Goal: Task Accomplishment & Management: Complete application form

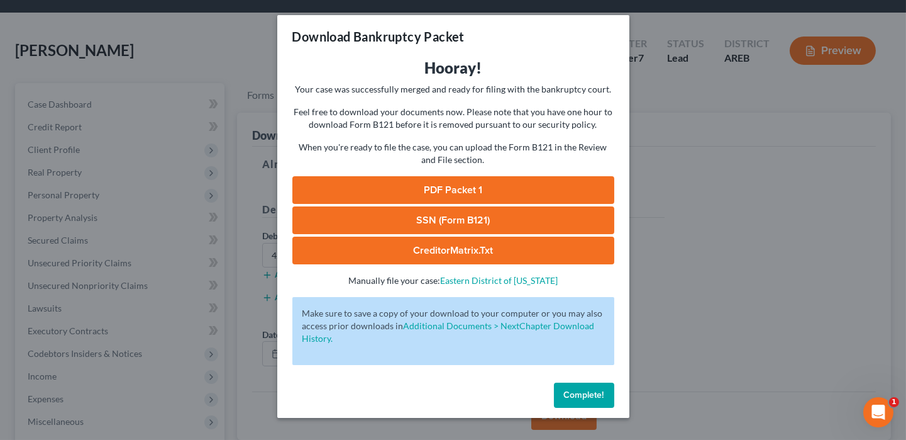
click at [576, 394] on span "Complete!" at bounding box center [584, 394] width 40 height 11
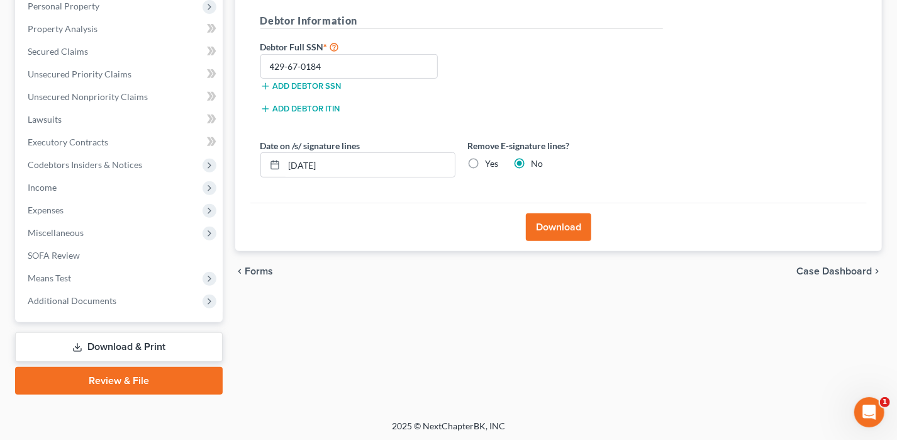
scroll to position [164, 0]
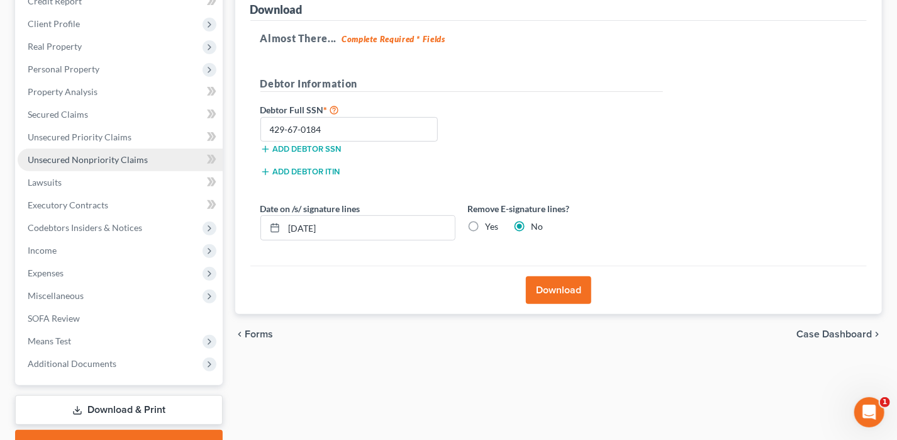
click at [65, 154] on span "Unsecured Nonpriority Claims" at bounding box center [88, 159] width 120 height 11
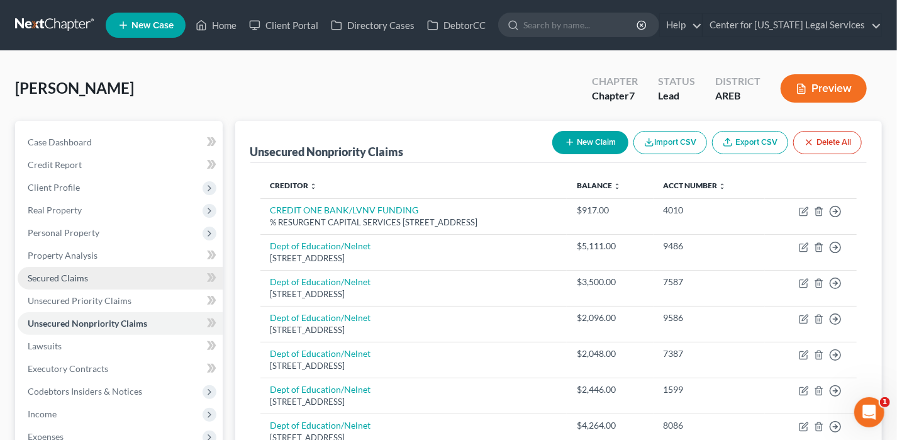
click at [88, 270] on link "Secured Claims" at bounding box center [120, 278] width 205 height 23
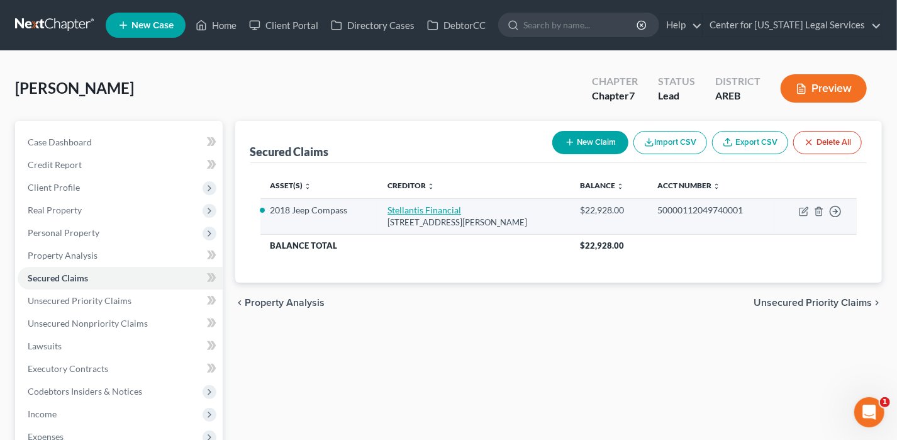
click at [409, 210] on link "Stellantis Financial" at bounding box center [424, 209] width 74 height 11
select select "10"
select select "0"
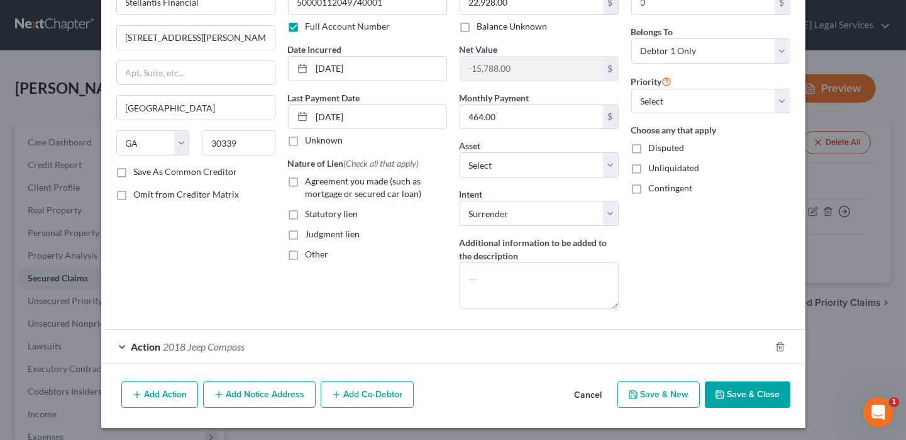
scroll to position [82, 0]
click at [177, 344] on span "2018 Jeep Compass" at bounding box center [205, 346] width 82 height 12
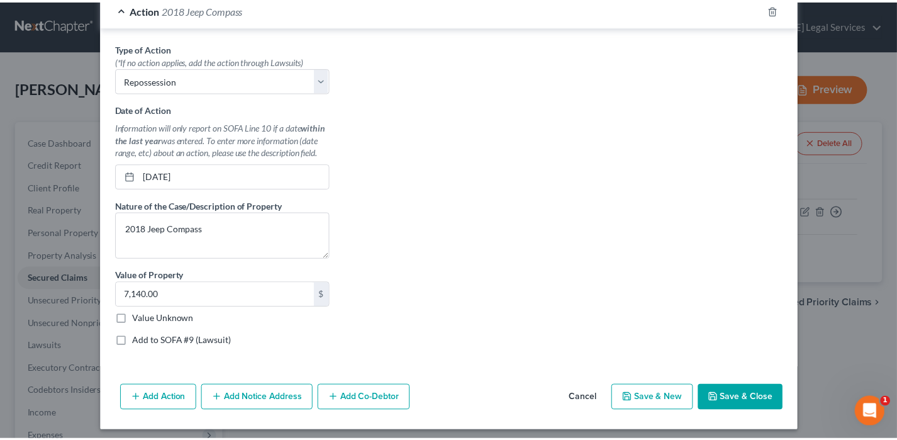
scroll to position [421, 0]
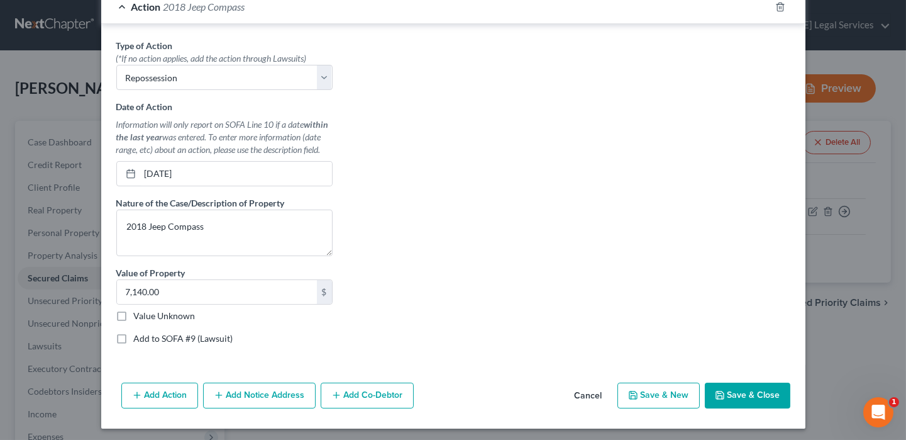
click at [715, 391] on icon "button" at bounding box center [720, 395] width 10 height 10
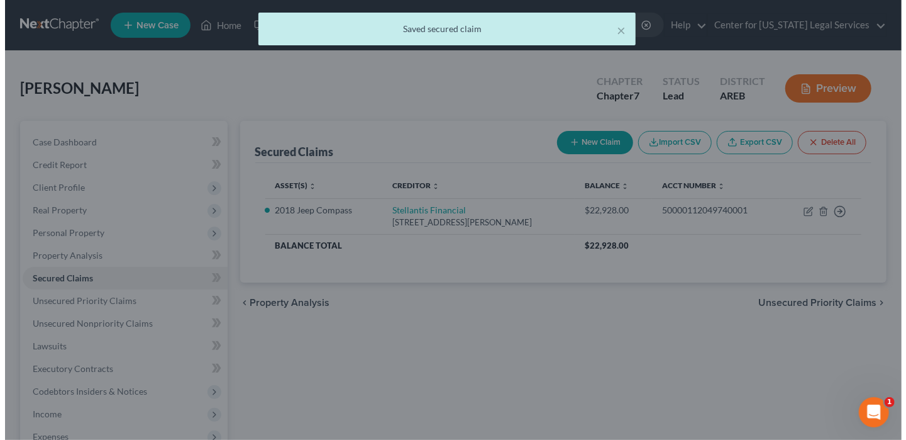
scroll to position [0, 0]
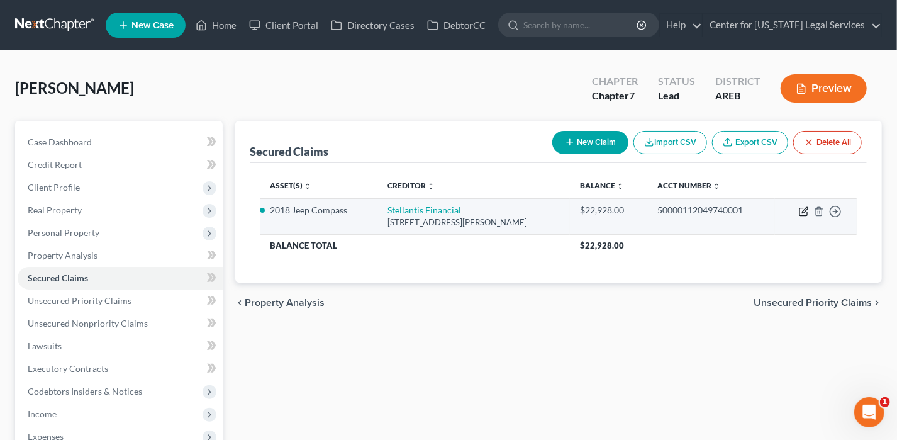
click at [805, 209] on icon "button" at bounding box center [804, 211] width 10 height 10
select select "10"
select select "0"
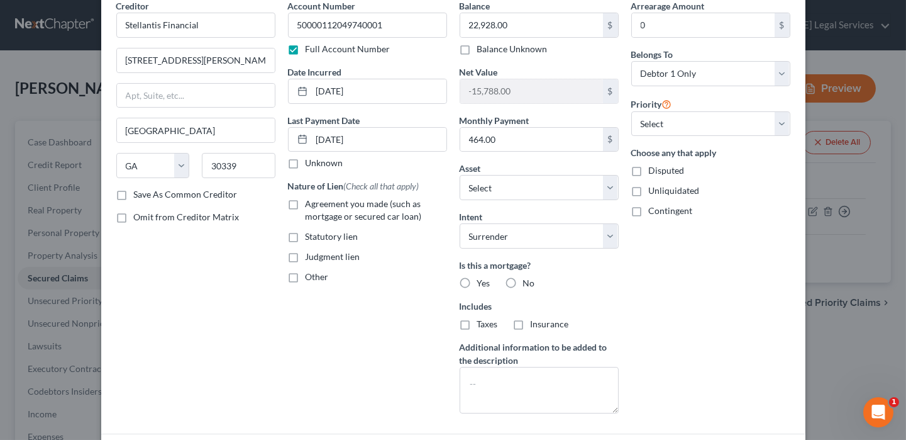
scroll to position [38, 0]
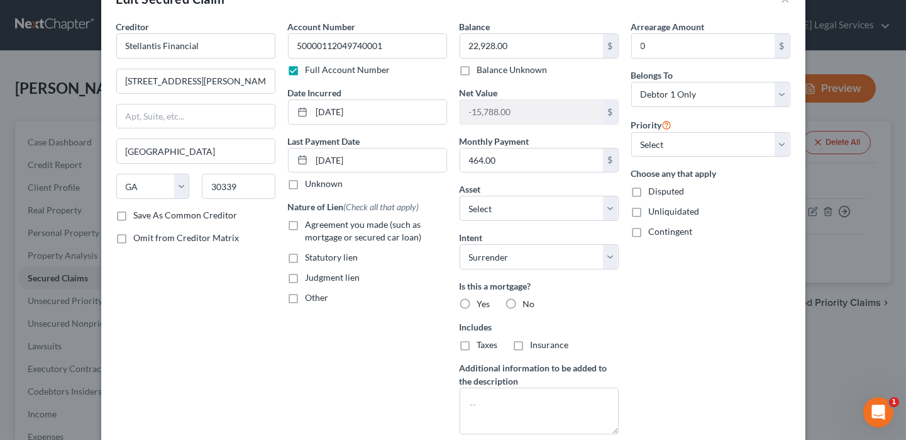
click at [306, 225] on label "Agreement you made (such as mortgage or secured car loan)" at bounding box center [377, 230] width 142 height 25
click at [311, 225] on input "Agreement you made (such as mortgage or secured car loan)" at bounding box center [315, 222] width 8 height 8
checkbox input "true"
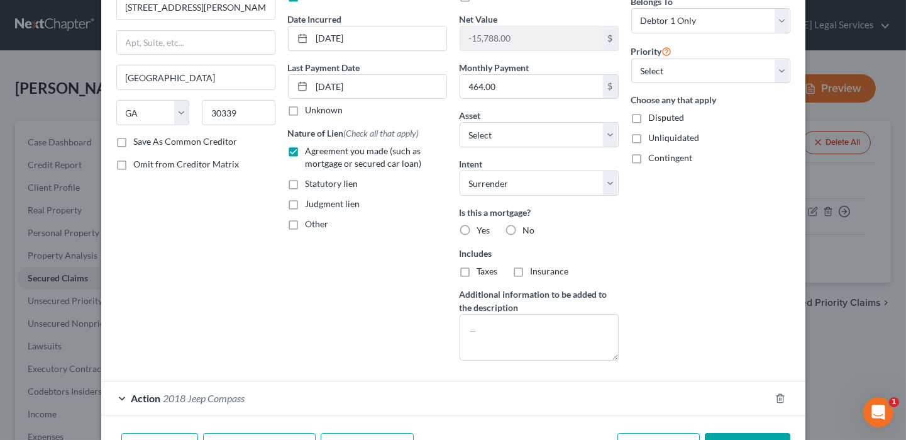
scroll to position [164, 0]
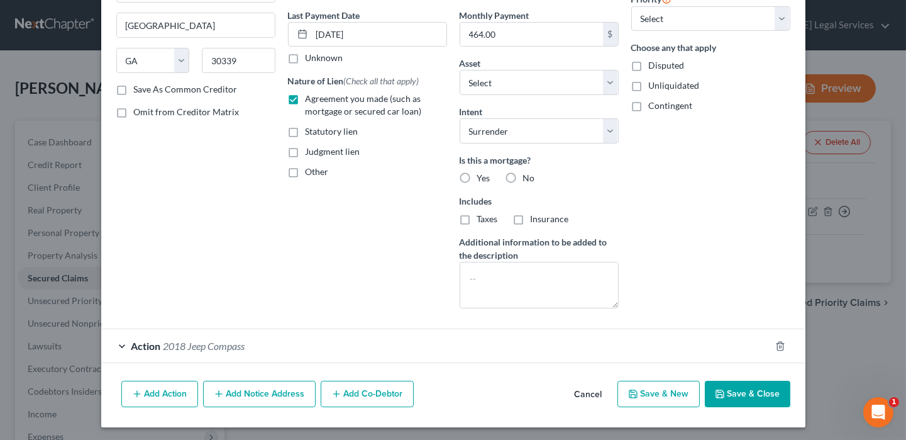
click at [751, 393] on button "Save & Close" at bounding box center [748, 394] width 86 height 26
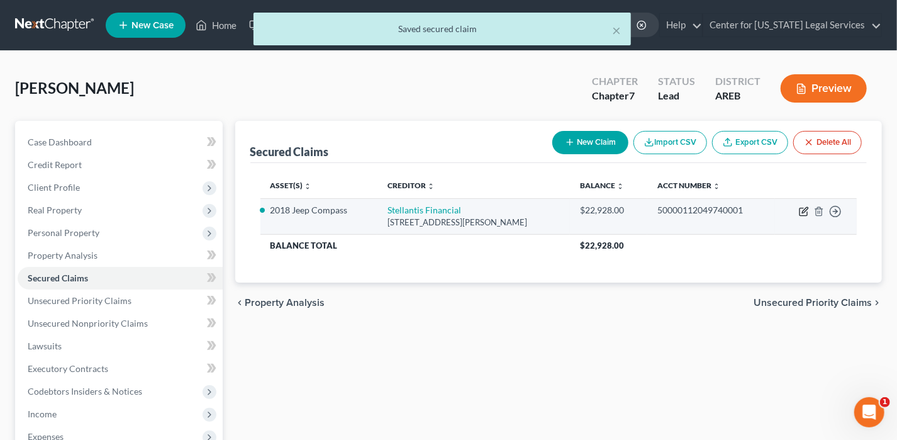
click at [802, 208] on icon "button" at bounding box center [804, 211] width 10 height 10
select select "10"
select select "0"
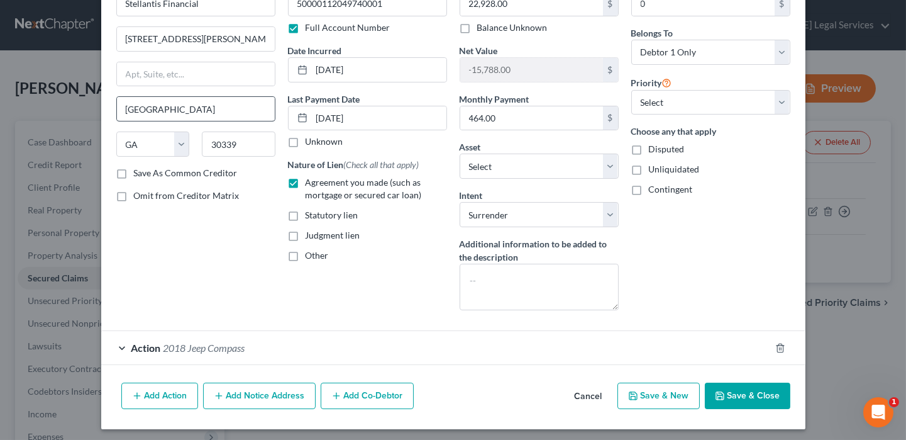
scroll to position [82, 0]
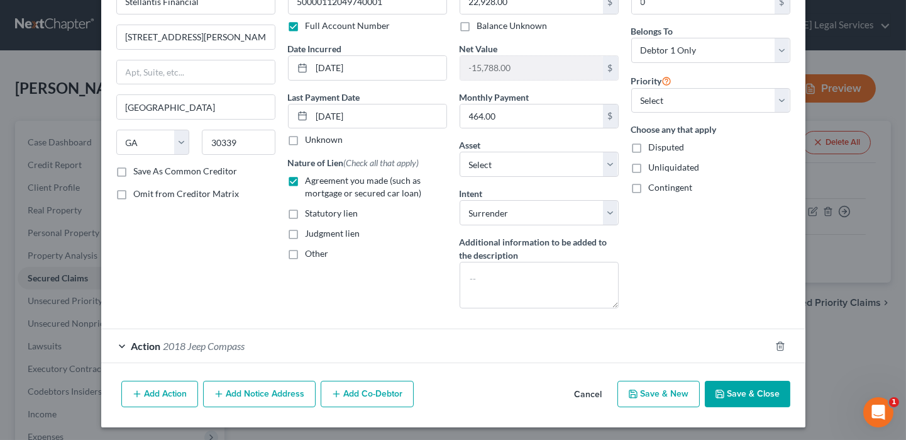
click at [204, 342] on span "2018 Jeep Compass" at bounding box center [205, 346] width 82 height 12
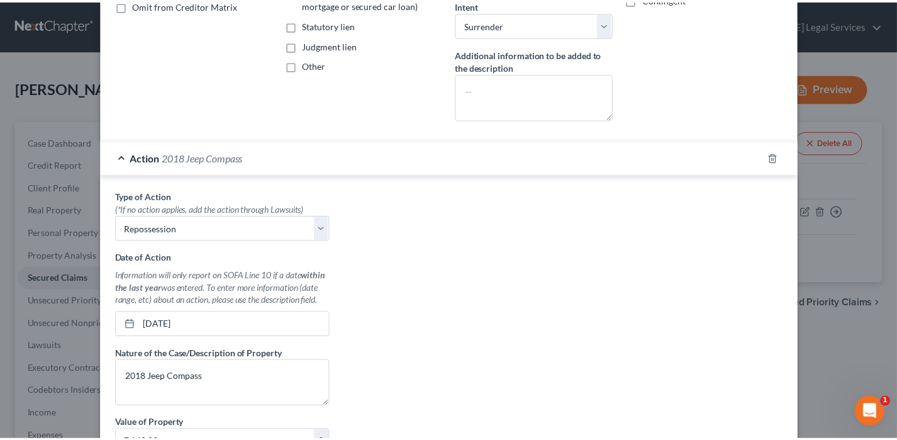
scroll to position [421, 0]
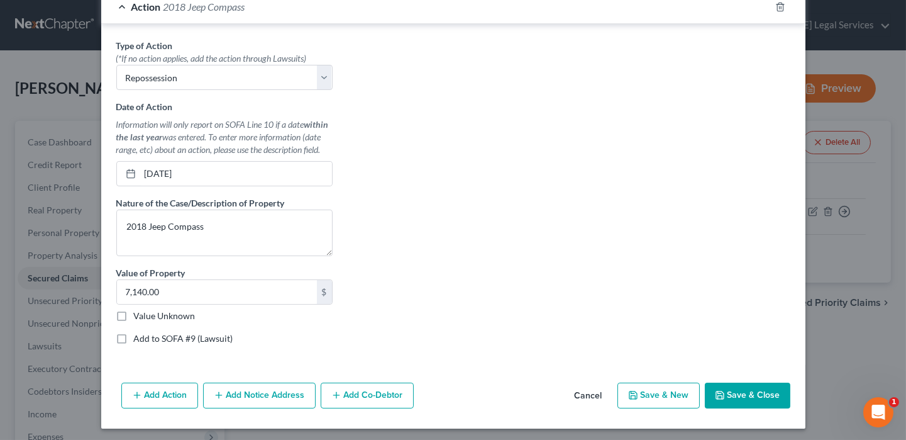
click at [732, 394] on button "Save & Close" at bounding box center [748, 395] width 86 height 26
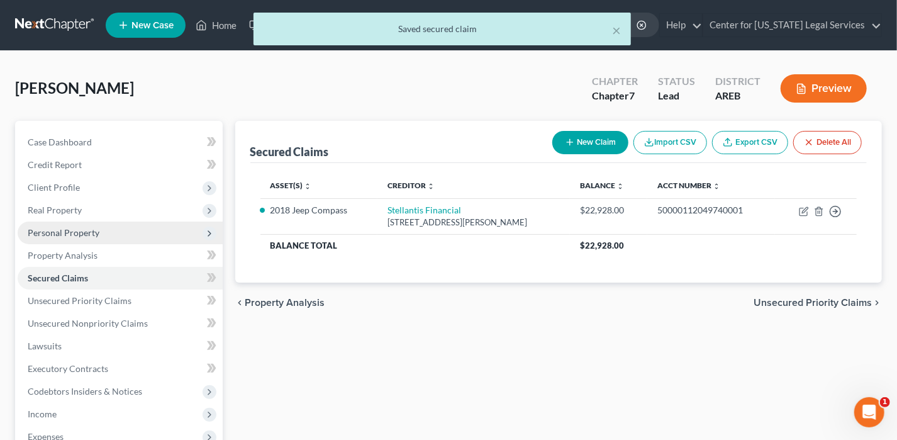
click at [70, 230] on span "Personal Property" at bounding box center [64, 232] width 72 height 11
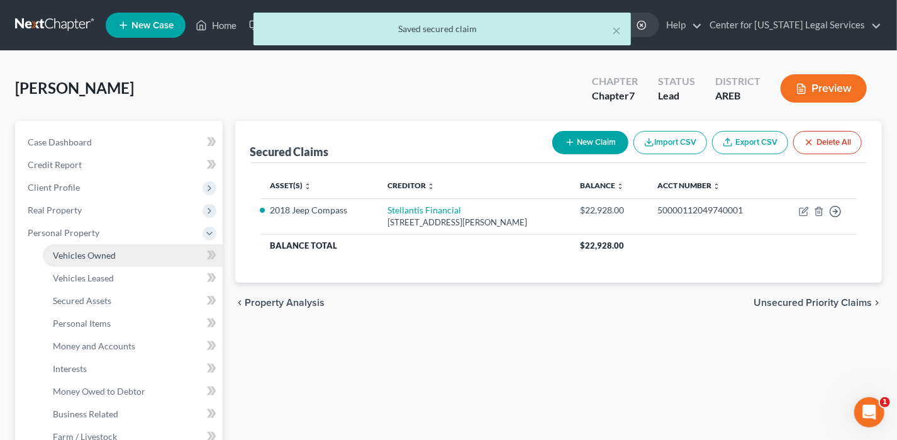
click at [75, 255] on span "Vehicles Owned" at bounding box center [84, 255] width 63 height 11
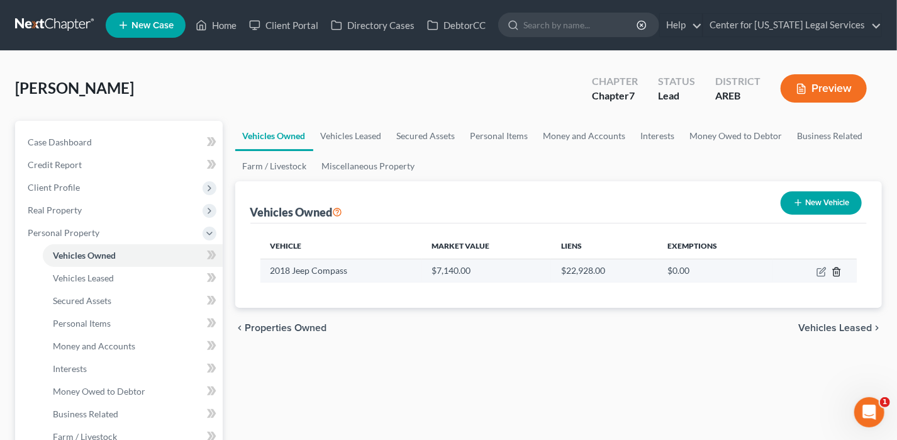
click at [837, 270] on icon "button" at bounding box center [837, 272] width 10 height 10
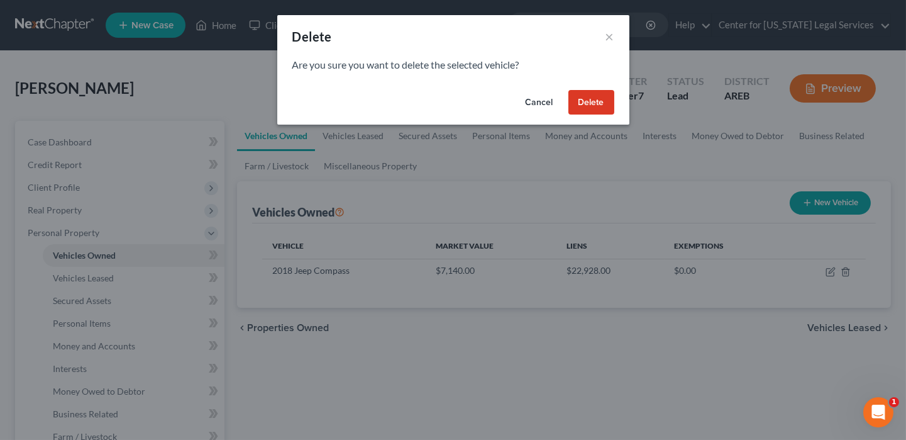
click at [592, 104] on button "Delete" at bounding box center [592, 102] width 46 height 25
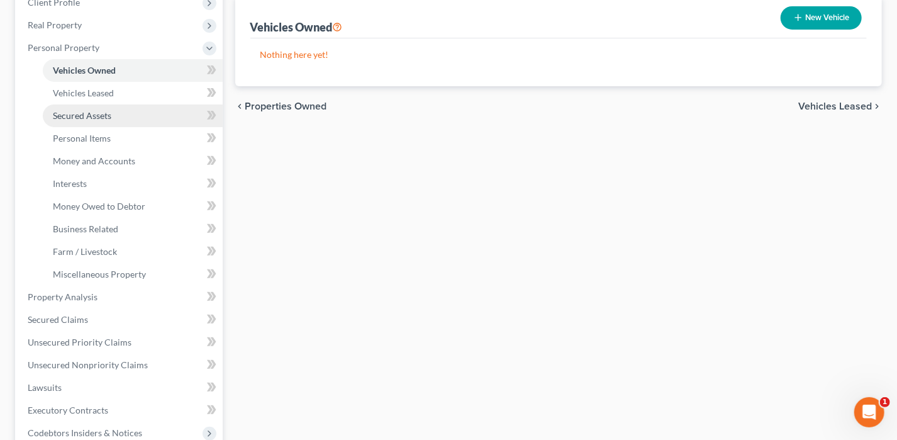
scroll to position [252, 0]
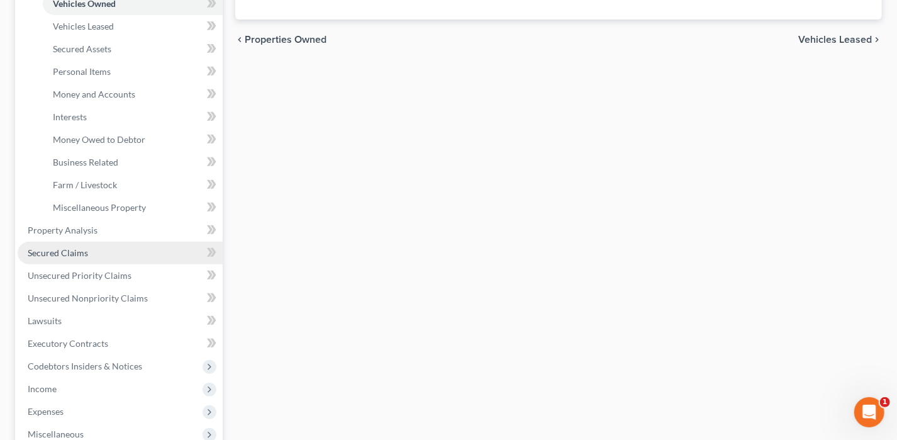
click at [85, 253] on span "Secured Claims" at bounding box center [58, 252] width 60 height 11
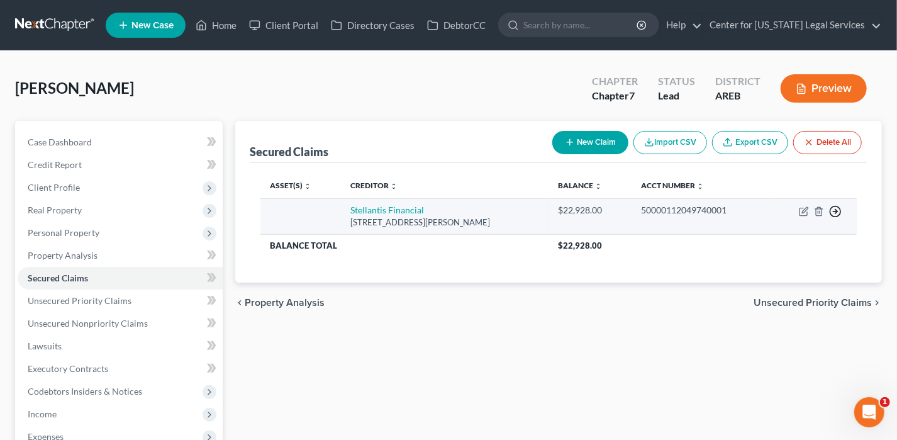
click at [836, 207] on icon "button" at bounding box center [835, 211] width 13 height 13
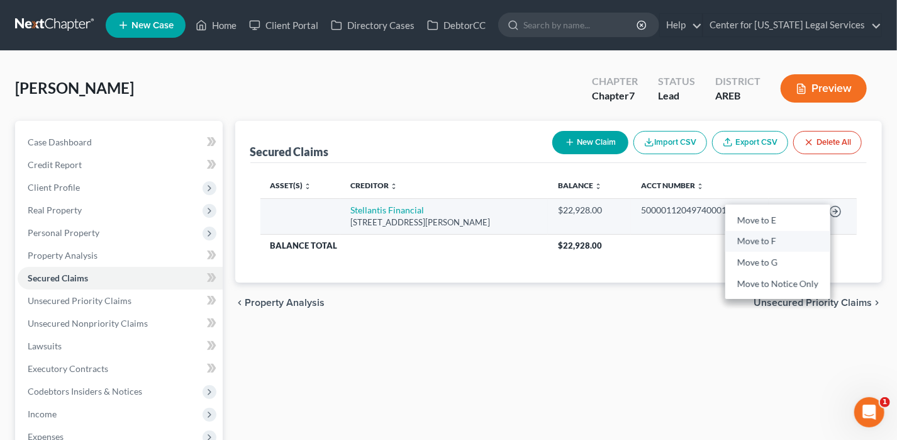
click at [760, 239] on link "Move to F" at bounding box center [777, 241] width 105 height 21
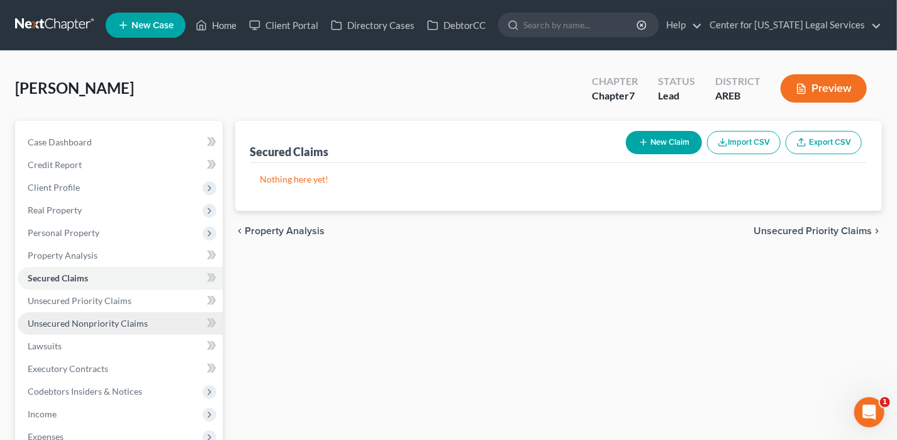
click at [103, 327] on span "Unsecured Nonpriority Claims" at bounding box center [88, 323] width 120 height 11
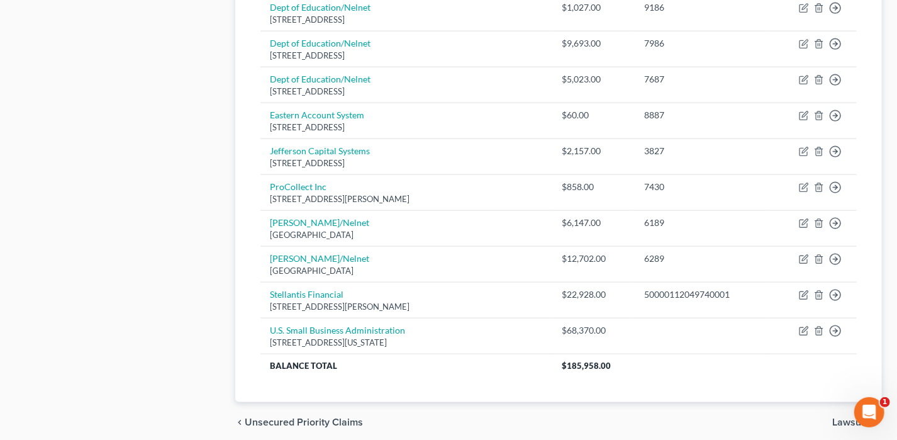
scroll to position [723, 0]
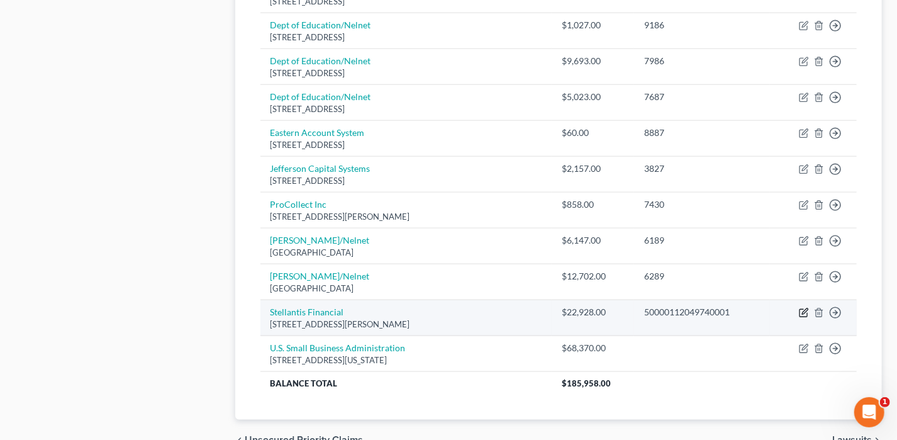
click at [803, 308] on icon "button" at bounding box center [804, 313] width 10 height 10
select select "10"
select select "14"
select select "0"
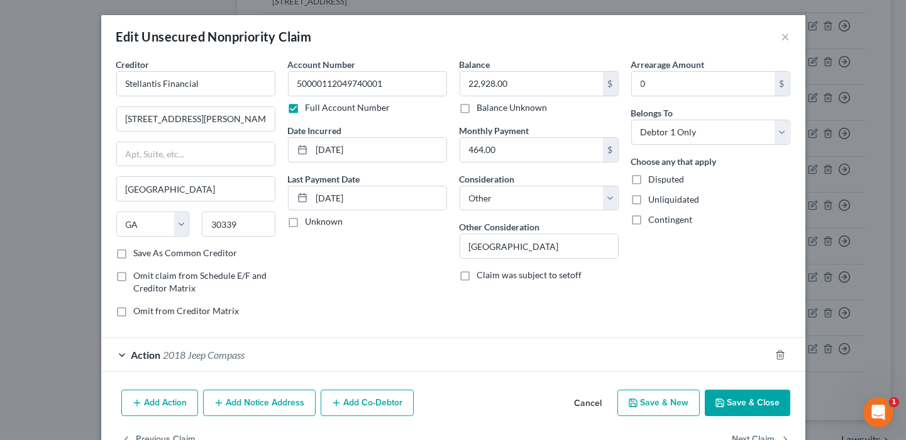
click at [306, 108] on label "Full Account Number" at bounding box center [348, 107] width 85 height 13
click at [311, 108] on input "Full Account Number" at bounding box center [315, 105] width 8 height 8
click at [606, 196] on select "Select Cable / Satellite Services Collection Agency Credit Card Debt Debt Couns…" at bounding box center [539, 198] width 159 height 25
select select
click at [460, 186] on select "Select Cable / Satellite Services Collection Agency Credit Card Debt Debt Couns…" at bounding box center [539, 198] width 159 height 25
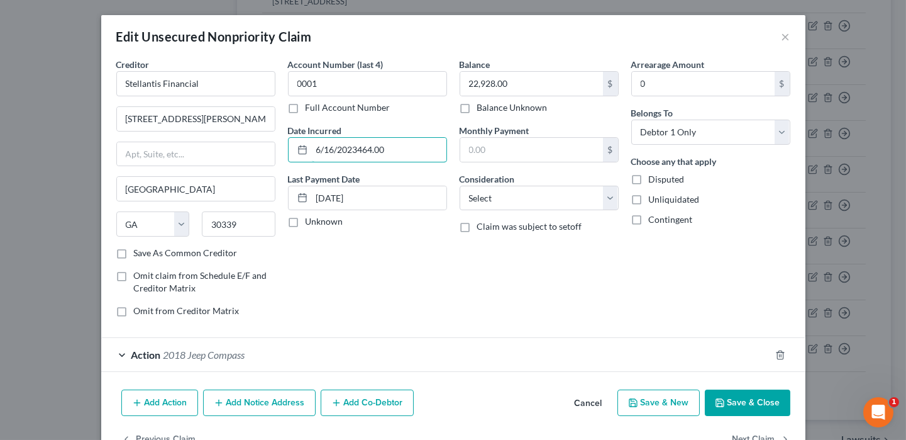
type input "[DATE]"
click at [516, 196] on select "Select Cable / Satellite Services Collection Agency Credit Card Debt Debt Couns…" at bounding box center [539, 198] width 159 height 25
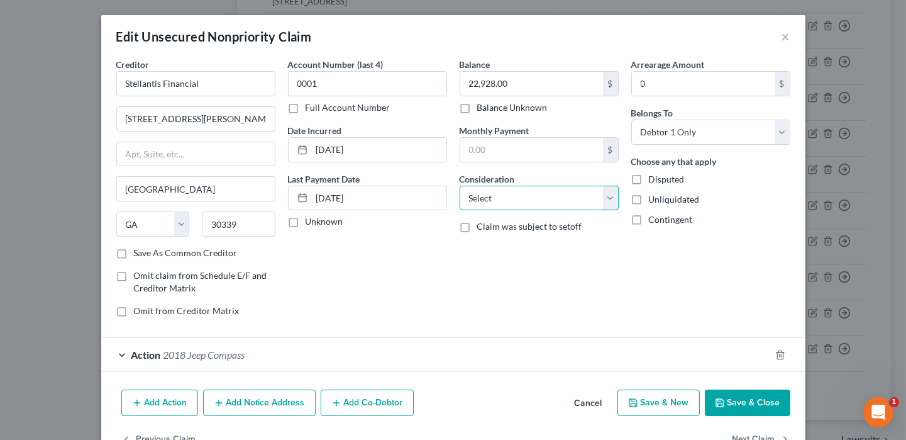
select select "4"
click at [460, 186] on select "Select Cable / Satellite Services Collection Agency Credit Card Debt Debt Couns…" at bounding box center [539, 198] width 159 height 25
click at [732, 403] on button "Save & Close" at bounding box center [748, 402] width 86 height 26
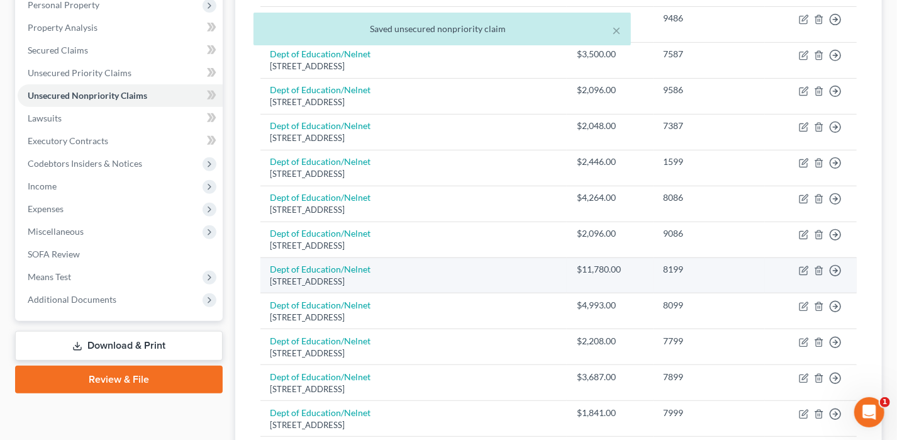
scroll to position [157, 0]
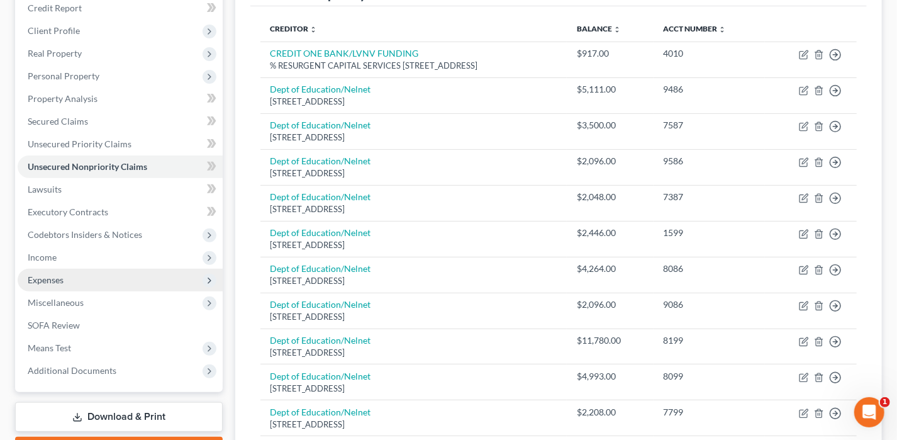
click at [53, 274] on span "Expenses" at bounding box center [46, 279] width 36 height 11
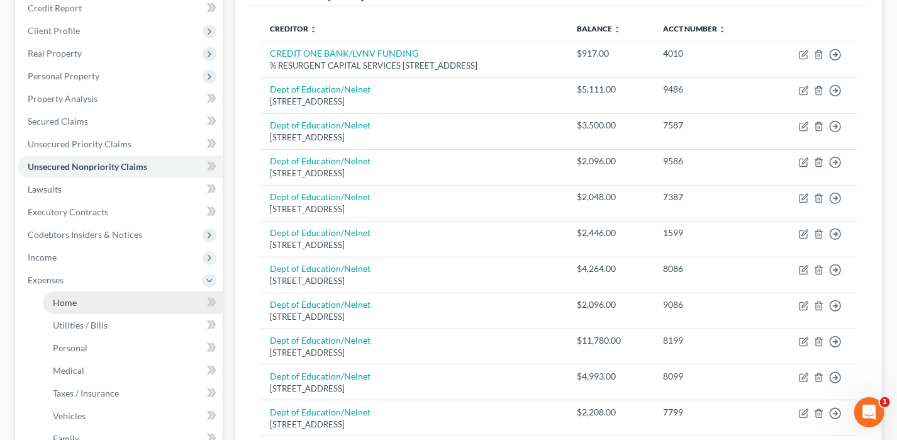
click at [62, 300] on span "Home" at bounding box center [65, 302] width 24 height 11
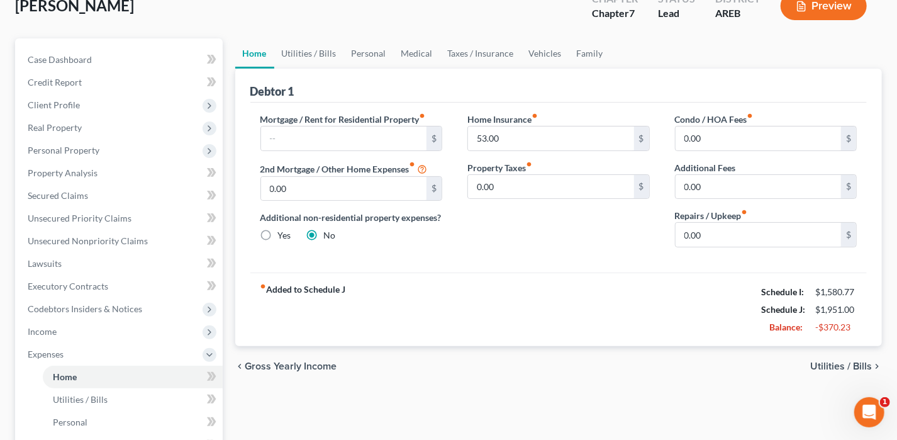
scroll to position [63, 0]
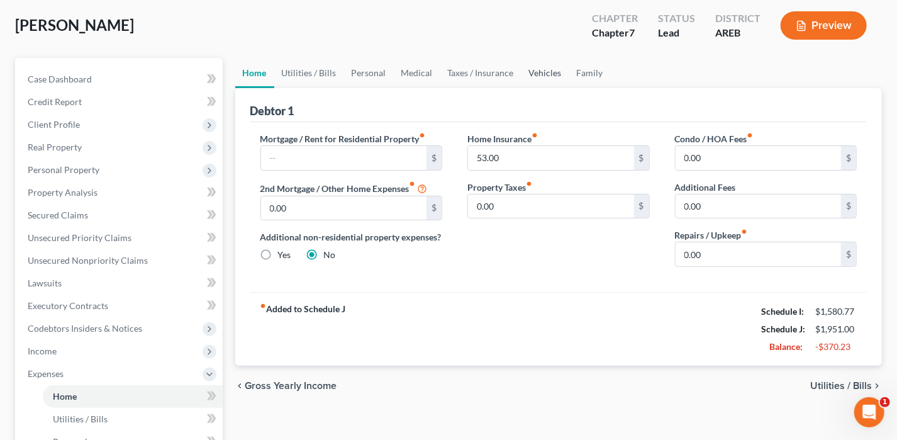
click at [522, 71] on link "Vehicles" at bounding box center [545, 73] width 48 height 30
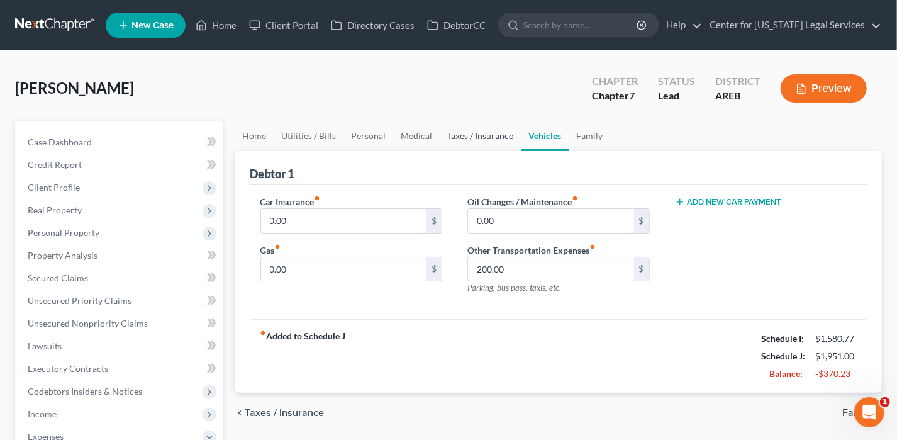
click at [467, 132] on link "Taxes / Insurance" at bounding box center [480, 136] width 81 height 30
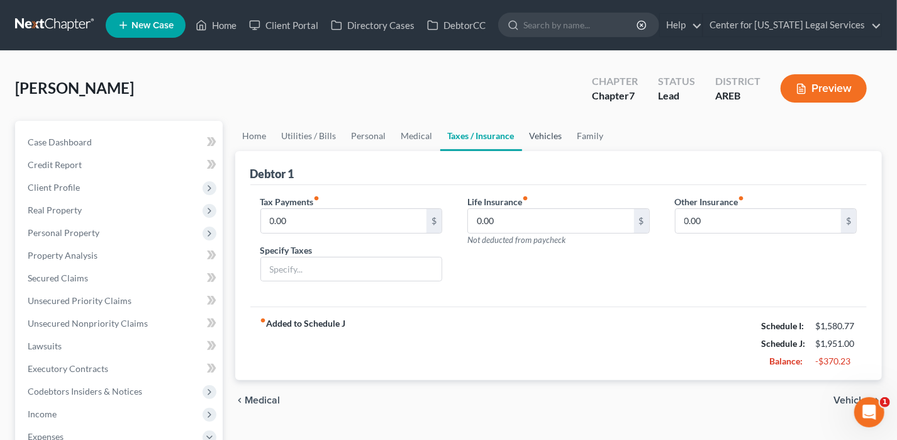
click at [528, 134] on link "Vehicles" at bounding box center [546, 136] width 48 height 30
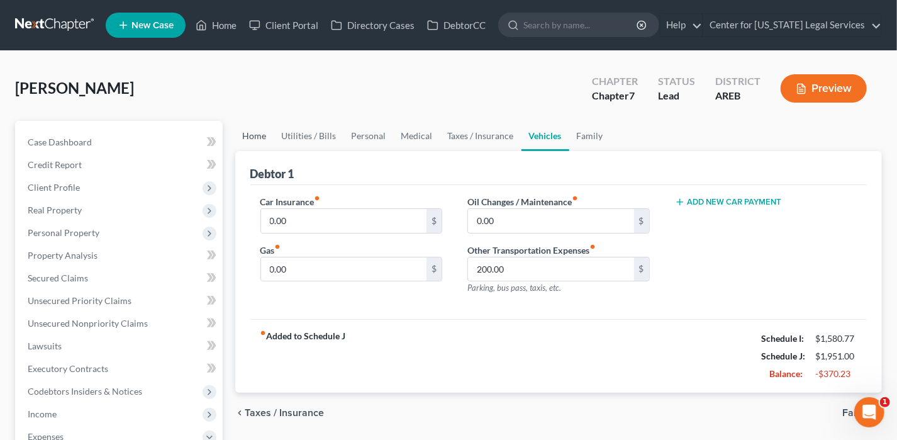
click at [263, 131] on link "Home" at bounding box center [254, 136] width 39 height 30
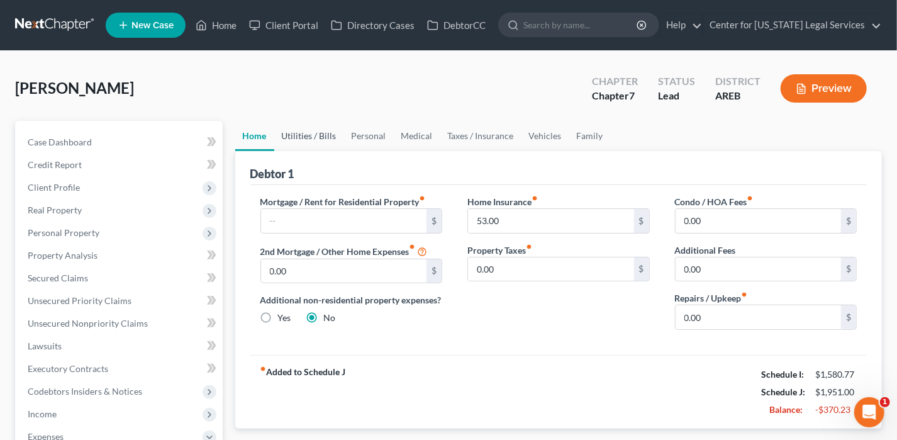
click at [298, 131] on link "Utilities / Bills" at bounding box center [309, 136] width 70 height 30
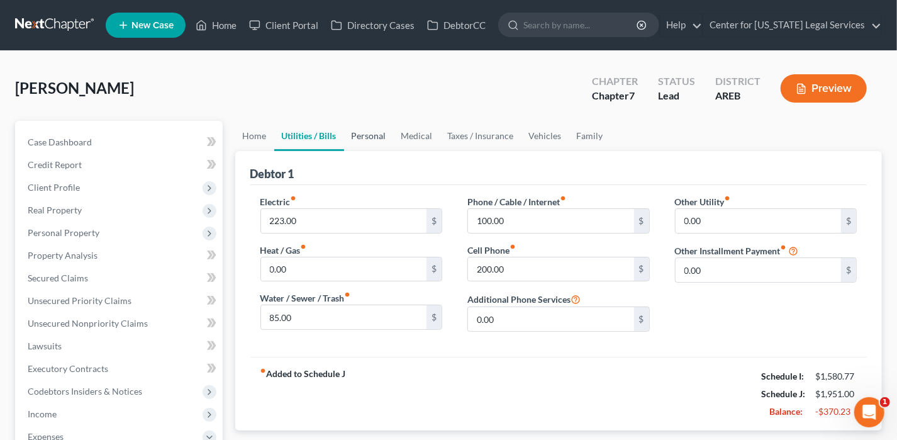
click at [368, 142] on link "Personal" at bounding box center [369, 136] width 50 height 30
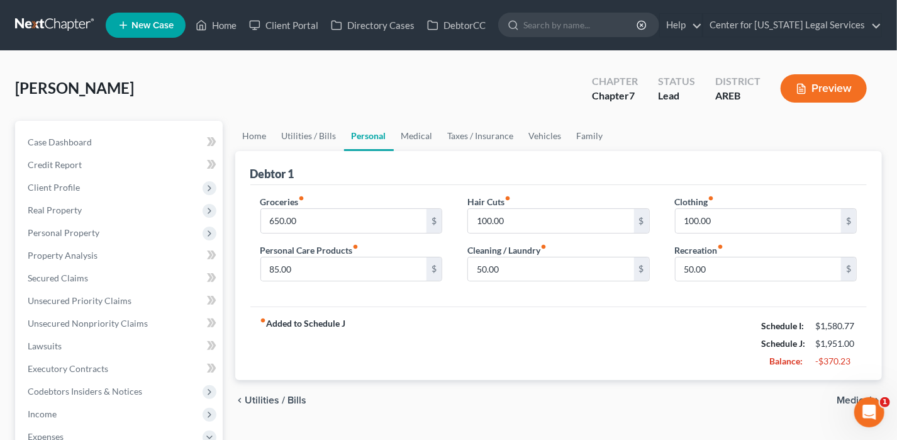
click at [823, 95] on button "Preview" at bounding box center [824, 88] width 86 height 28
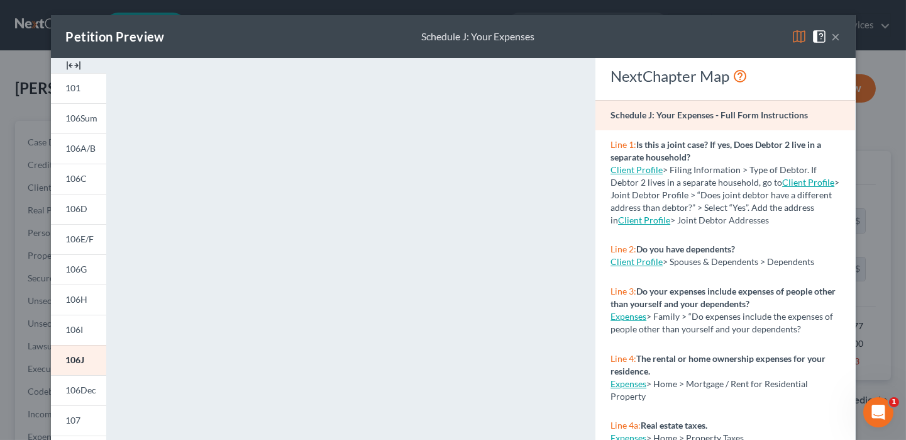
click at [832, 37] on button "×" at bounding box center [836, 36] width 9 height 15
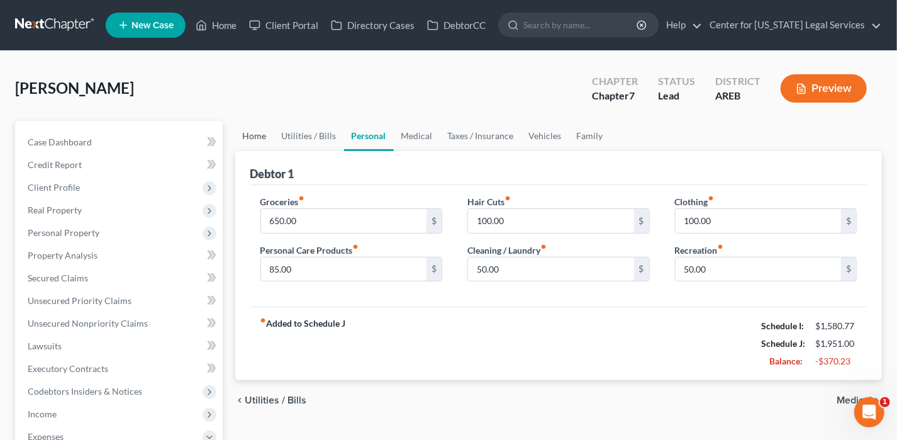
click at [247, 144] on link "Home" at bounding box center [254, 136] width 39 height 30
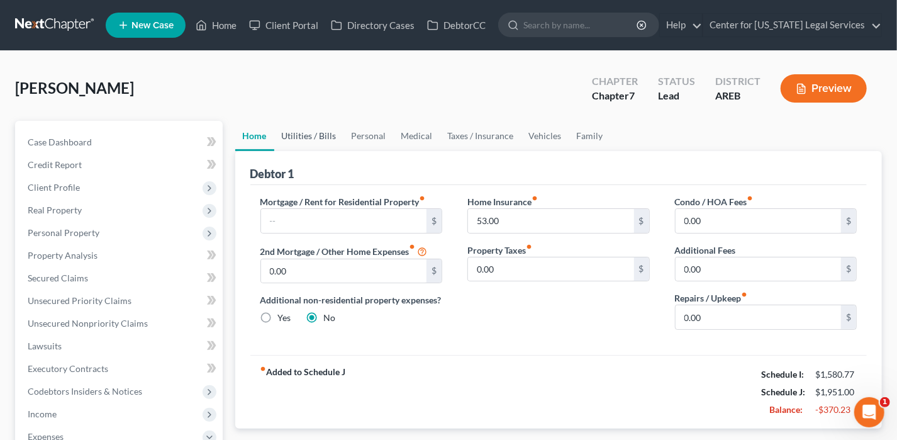
click at [286, 136] on link "Utilities / Bills" at bounding box center [309, 136] width 70 height 30
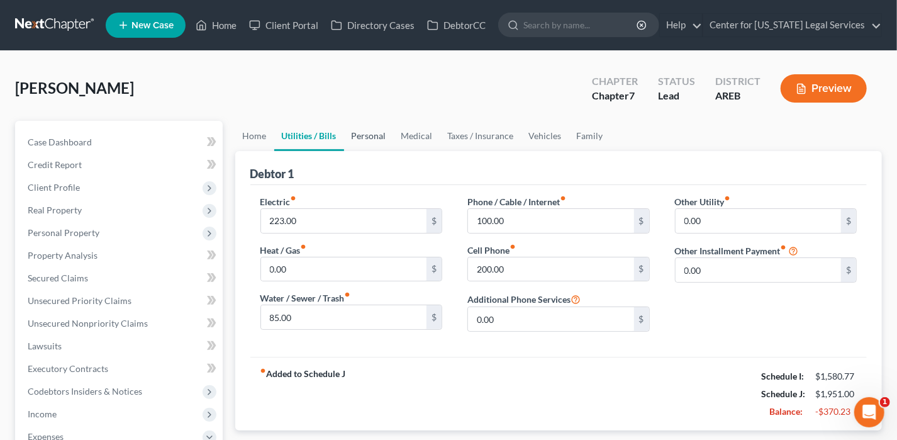
click at [368, 134] on link "Personal" at bounding box center [369, 136] width 50 height 30
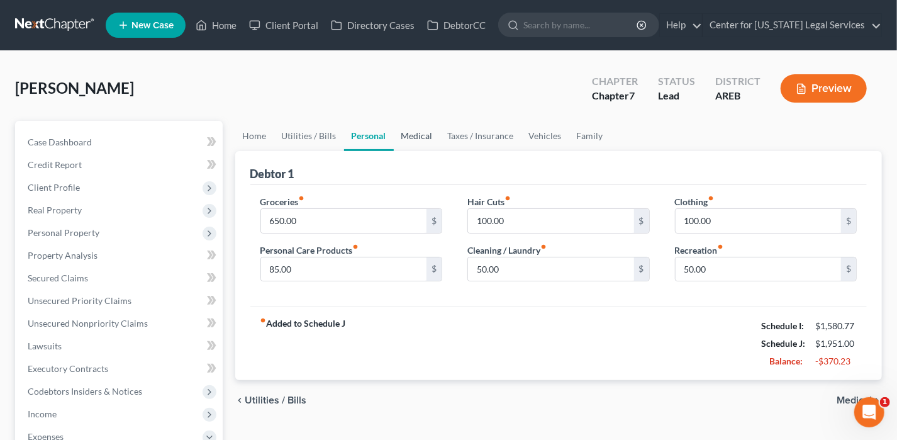
click at [421, 136] on link "Medical" at bounding box center [417, 136] width 47 height 30
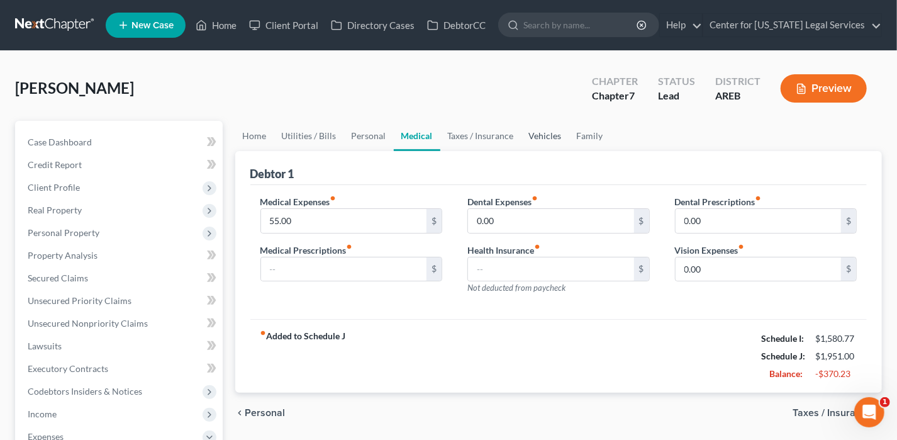
click at [554, 131] on link "Vehicles" at bounding box center [545, 136] width 48 height 30
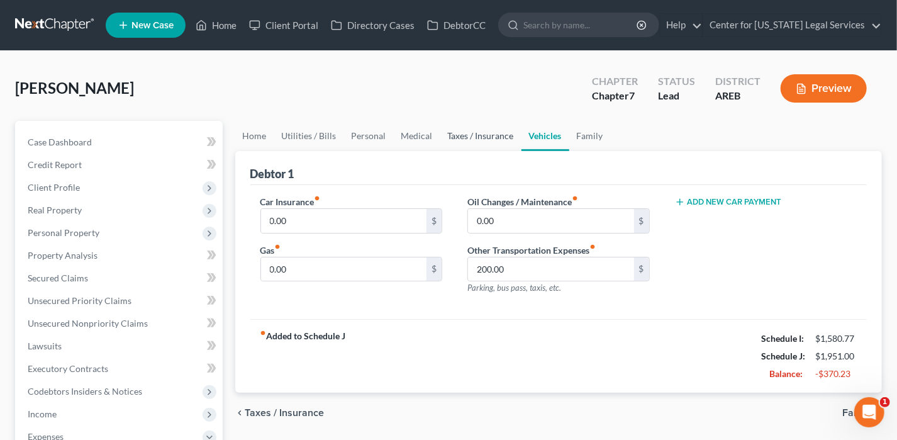
click at [487, 128] on link "Taxes / Insurance" at bounding box center [480, 136] width 81 height 30
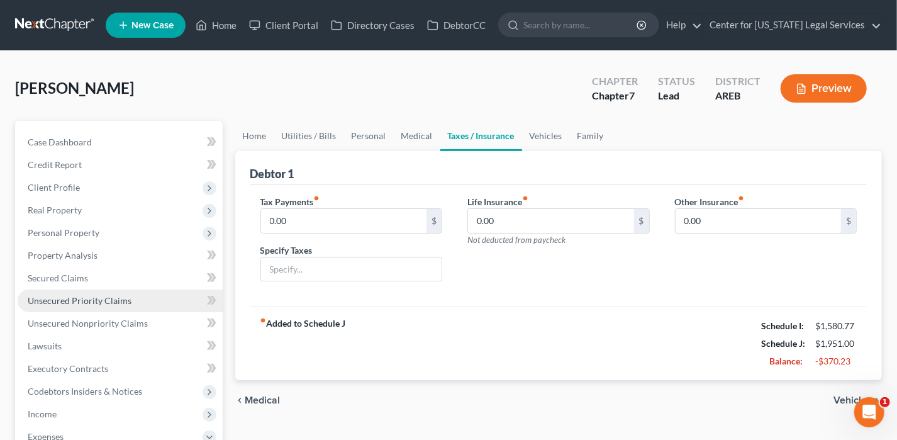
click at [80, 300] on span "Unsecured Priority Claims" at bounding box center [80, 300] width 104 height 11
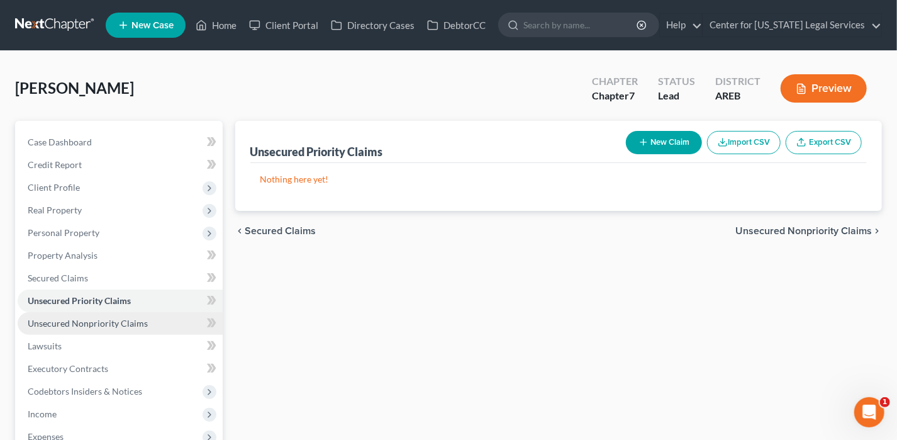
click at [84, 319] on span "Unsecured Nonpriority Claims" at bounding box center [88, 323] width 120 height 11
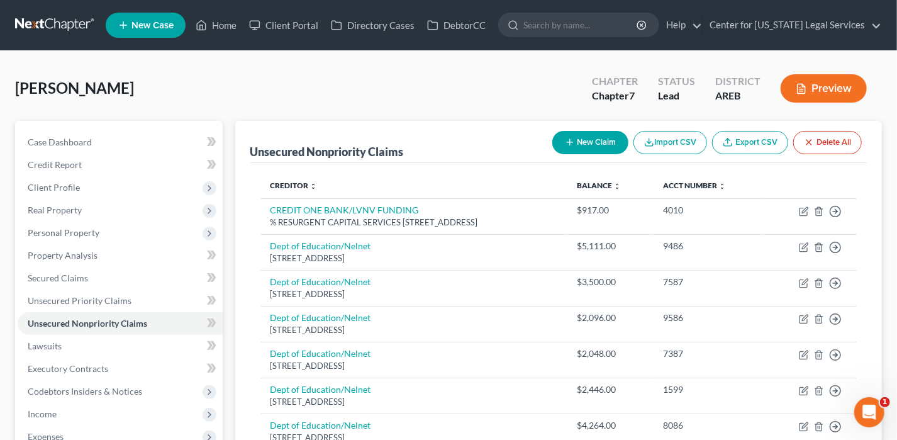
click at [605, 140] on button "New Claim" at bounding box center [590, 142] width 76 height 23
select select "0"
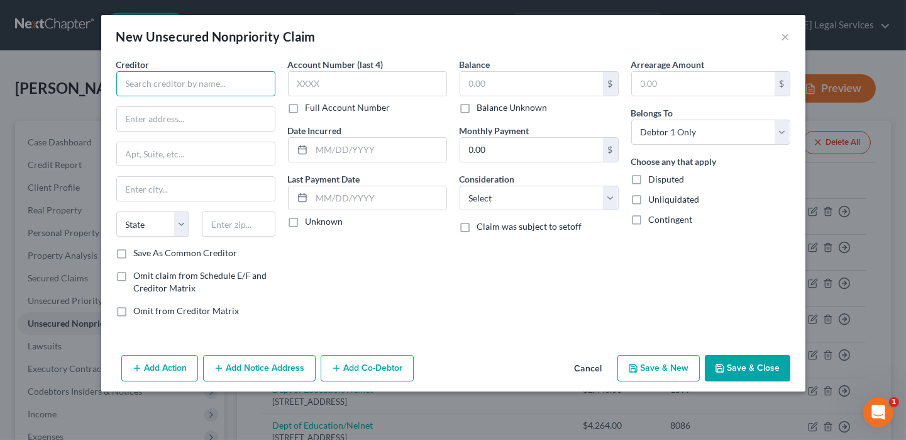
click at [208, 85] on input "text" at bounding box center [195, 83] width 159 height 25
type input "/"
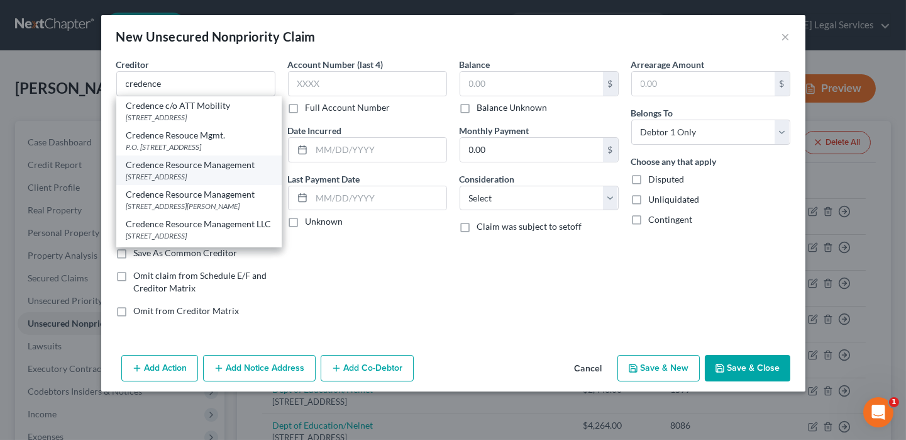
click at [182, 171] on div "Credence Resource Management" at bounding box center [198, 165] width 145 height 13
type input "Credence Resource Management"
type input "[STREET_ADDRESS]"
type input "Ste. 20"
type input "[GEOGRAPHIC_DATA]"
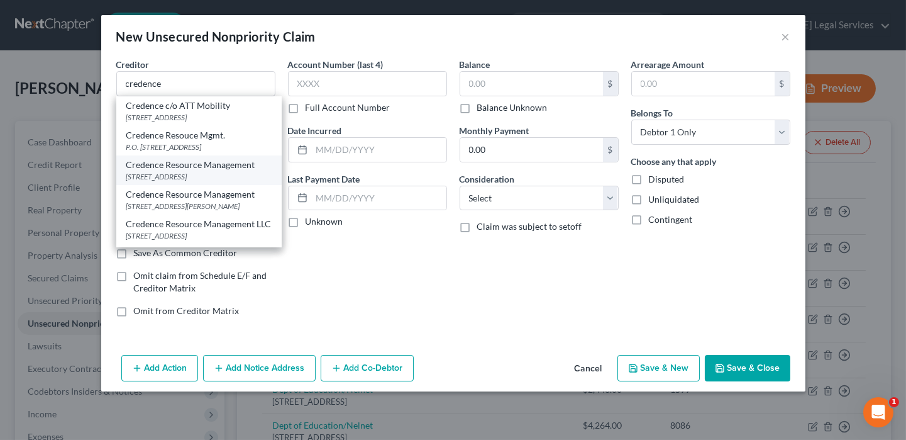
select select "45"
type input "75248"
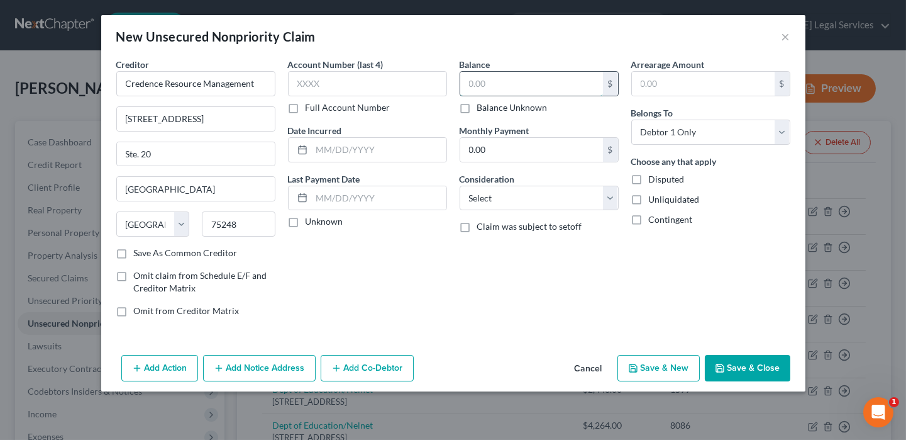
click at [480, 79] on input "text" at bounding box center [531, 84] width 143 height 24
type input "1,432"
click at [522, 196] on select "Select Cable / Satellite Services Collection Agency Credit Card Debt Debt Couns…" at bounding box center [539, 198] width 159 height 25
select select "1"
click at [460, 186] on select "Select Cable / Satellite Services Collection Agency Credit Card Debt Debt Couns…" at bounding box center [539, 198] width 159 height 25
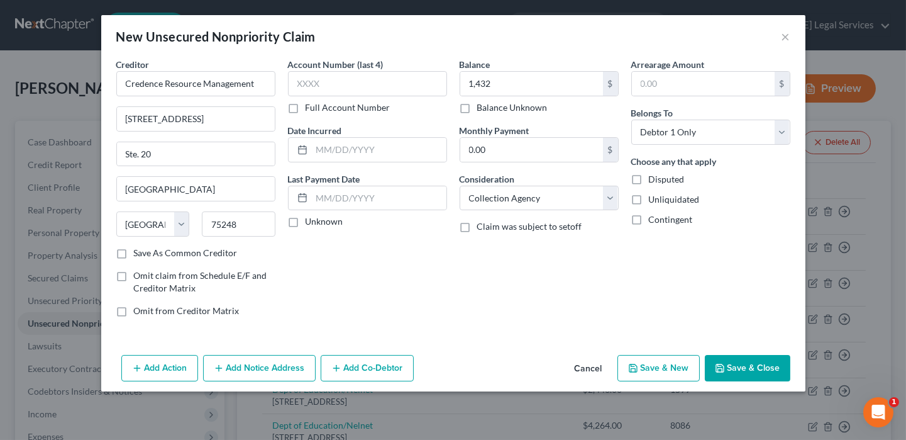
click at [273, 358] on button "Add Notice Address" at bounding box center [259, 368] width 113 height 26
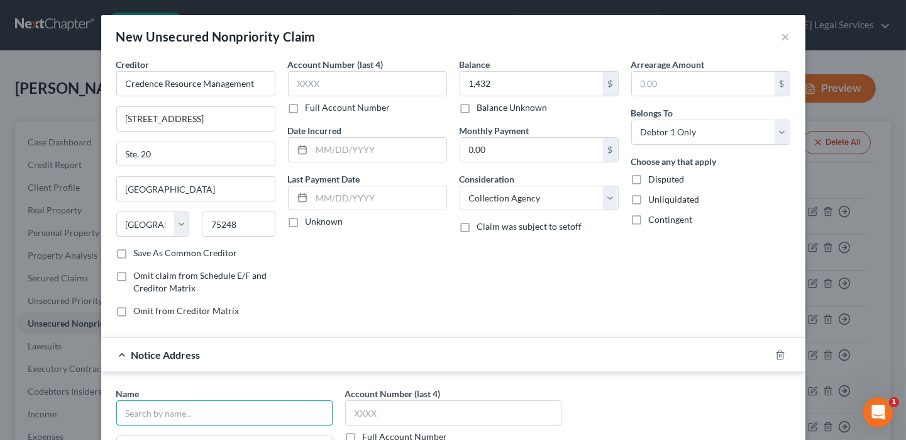
click at [192, 409] on input "text" at bounding box center [224, 412] width 216 height 25
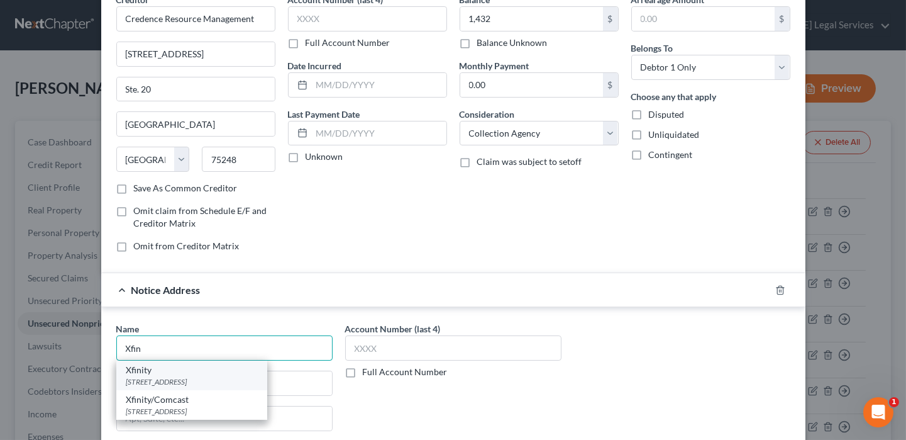
scroll to position [126, 0]
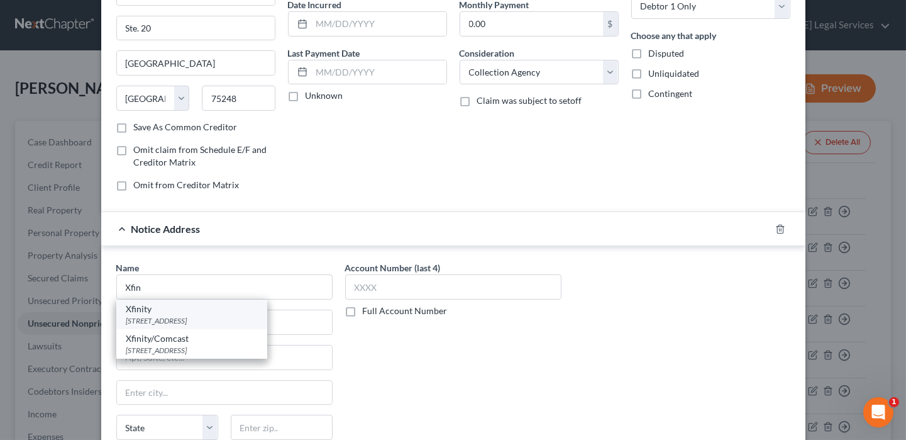
click at [164, 315] on div "[STREET_ADDRESS]" at bounding box center [191, 320] width 131 height 11
type input "Xfinity"
type input "PO Box 60533"
type input "City Of Industry"
select select "4"
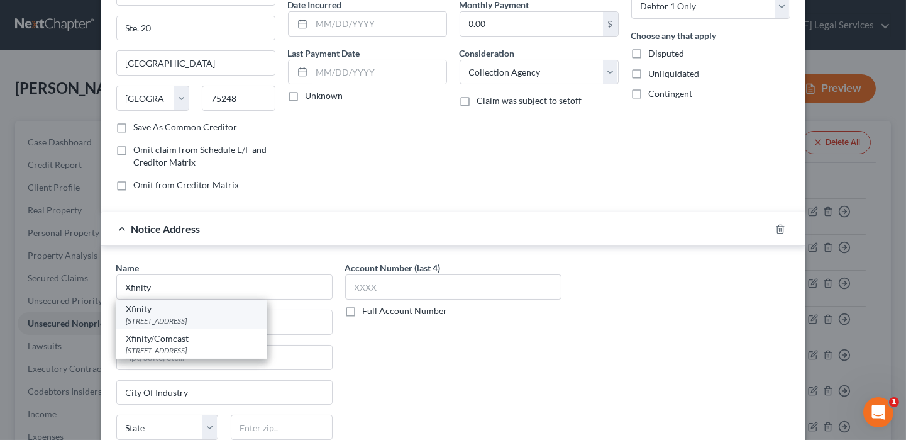
type input "91716"
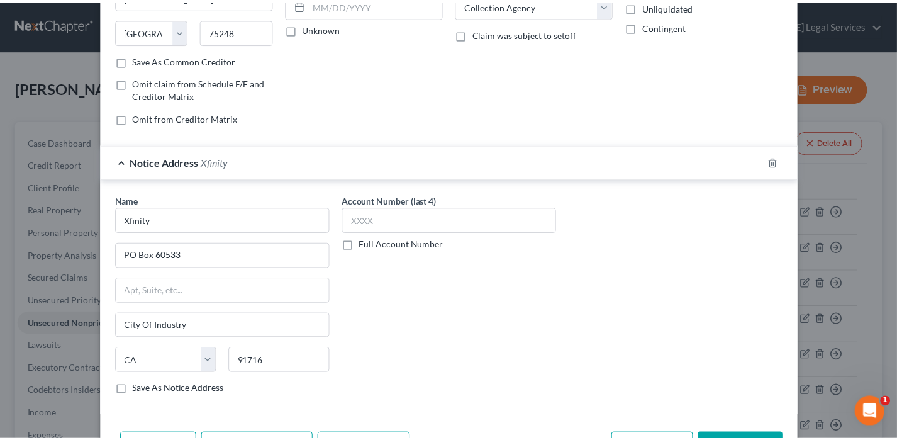
scroll to position [234, 0]
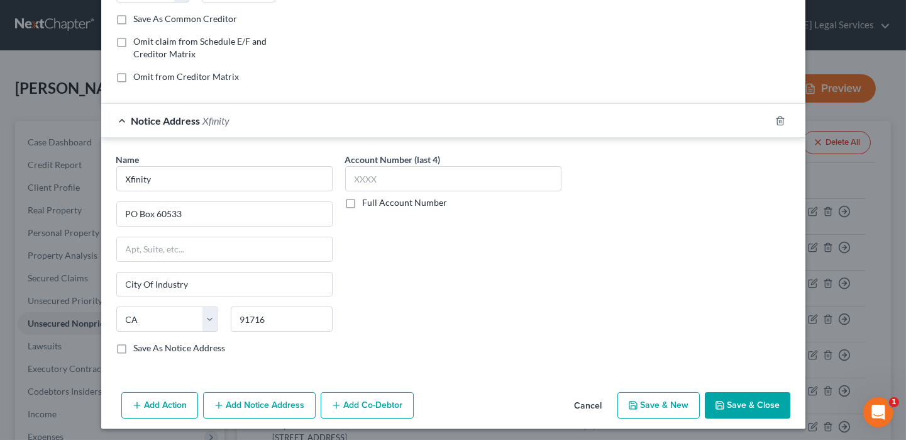
click at [725, 403] on button "Save & Close" at bounding box center [748, 405] width 86 height 26
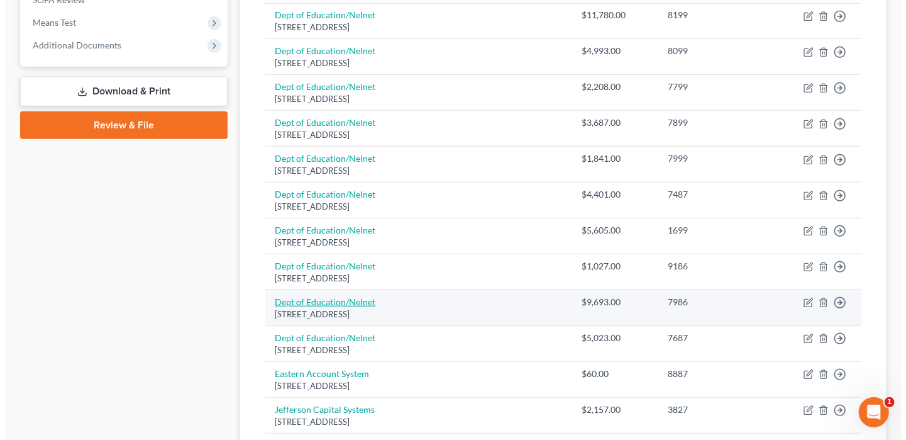
scroll to position [503, 0]
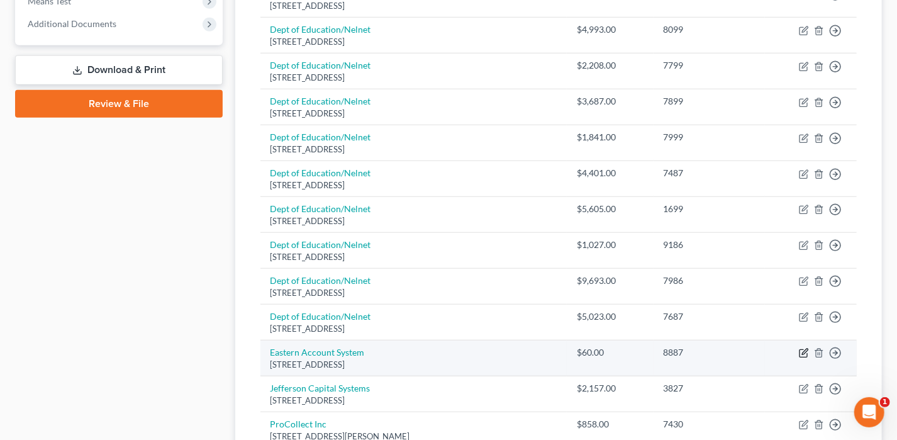
click at [806, 351] on icon "button" at bounding box center [804, 353] width 10 height 10
select select "6"
select select "1"
select select "0"
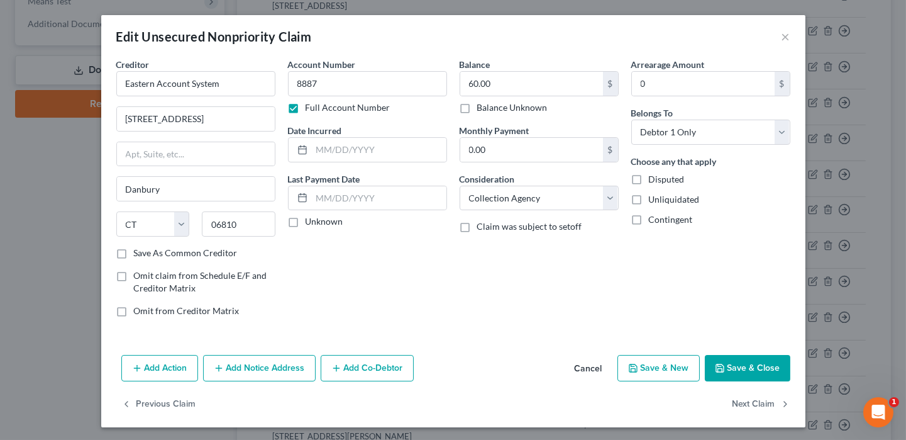
click at [279, 366] on button "Add Notice Address" at bounding box center [259, 368] width 113 height 26
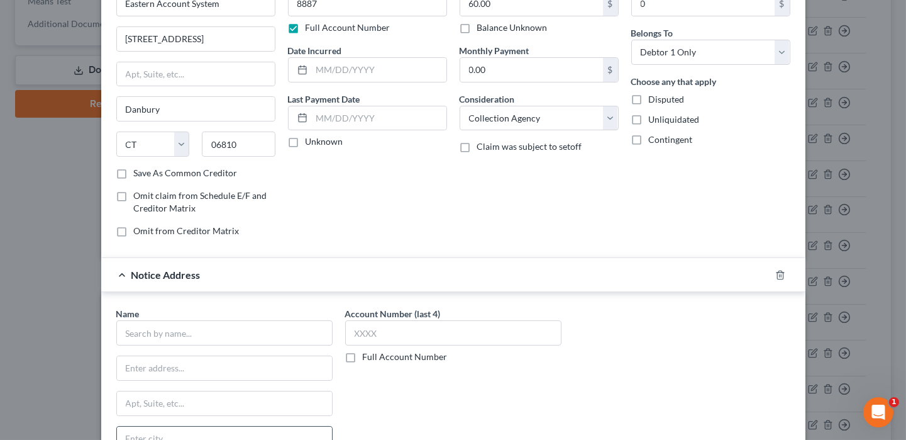
scroll to position [189, 0]
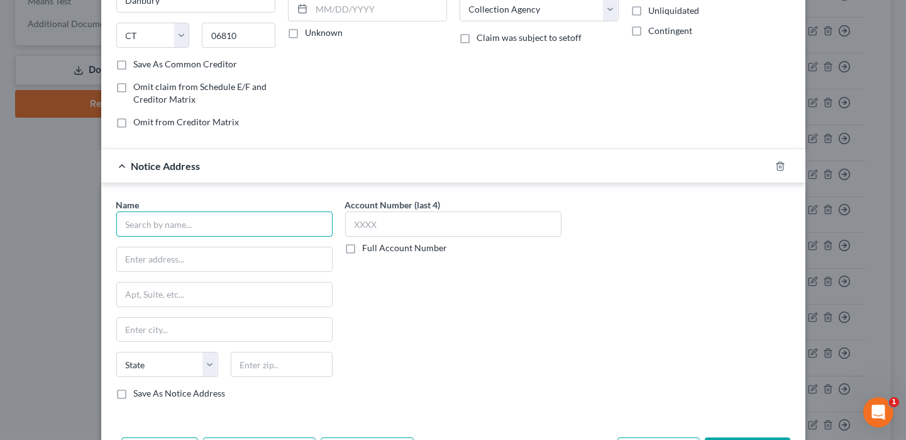
click at [192, 216] on input "text" at bounding box center [224, 223] width 216 height 25
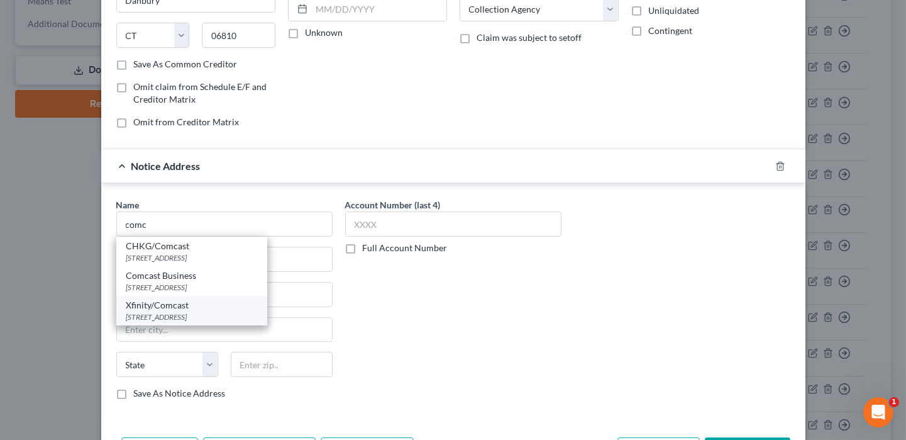
click at [140, 303] on div "Xfinity/Comcast" at bounding box center [191, 305] width 131 height 13
type input "Xfinity/Comcast"
type input "PO Box 2127"
type input "Norcross"
select select "10"
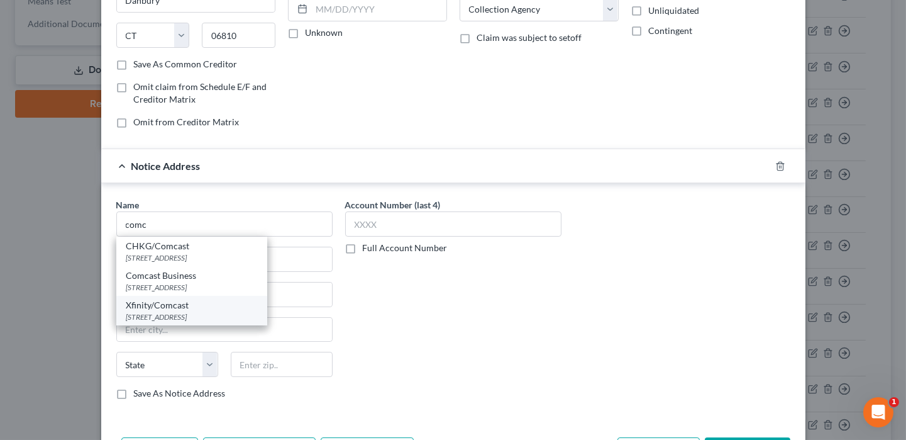
type input "30091"
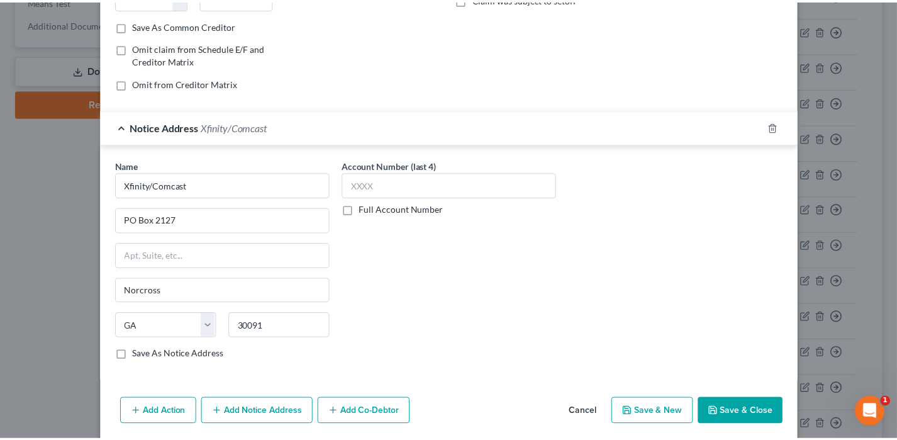
scroll to position [270, 0]
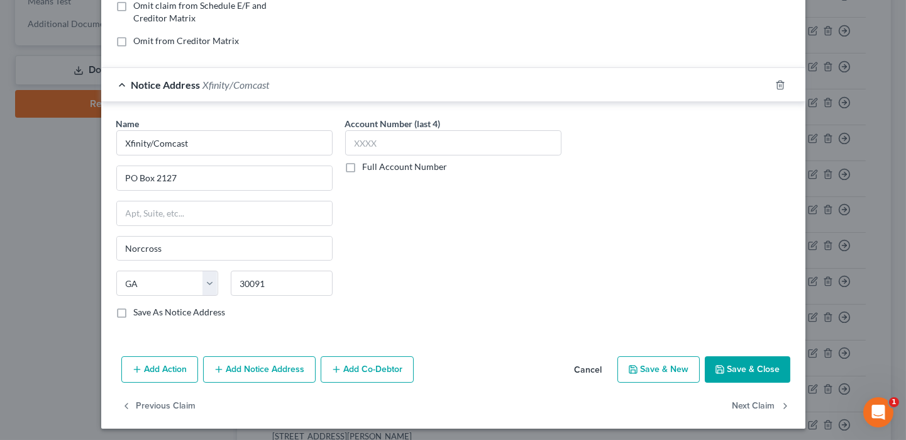
click at [753, 372] on button "Save & Close" at bounding box center [748, 369] width 86 height 26
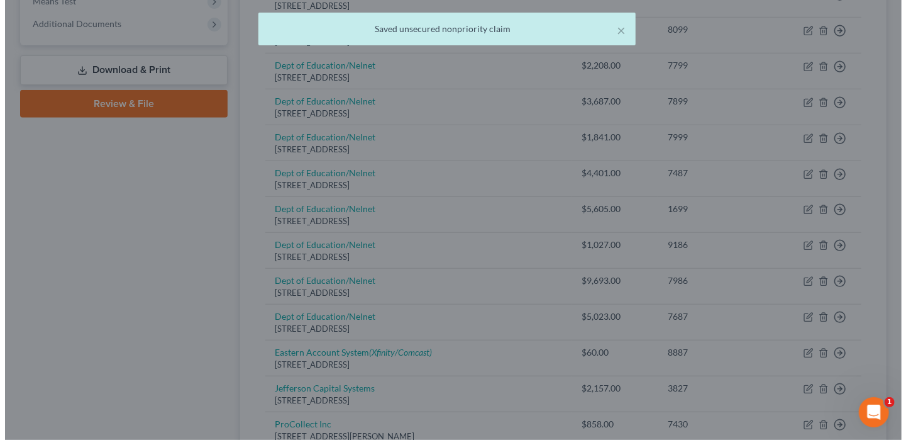
scroll to position [0, 0]
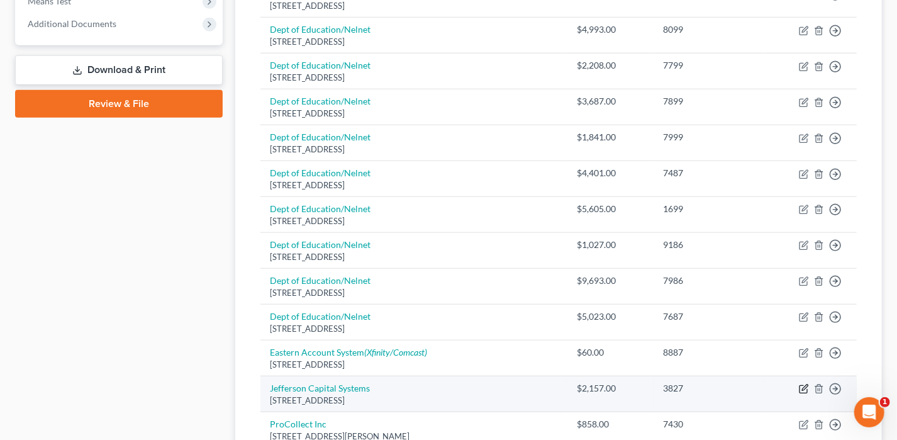
click at [808, 384] on icon "button" at bounding box center [804, 389] width 10 height 10
select select "24"
select select "1"
select select "0"
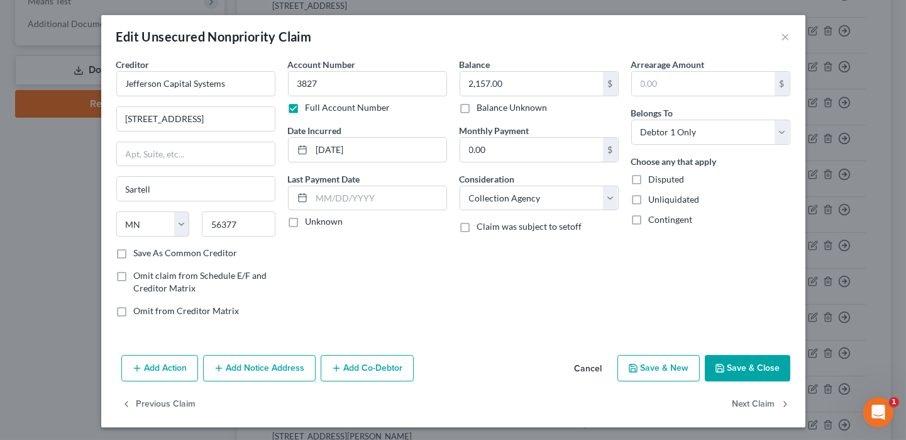
click at [298, 365] on button "Add Notice Address" at bounding box center [259, 368] width 113 height 26
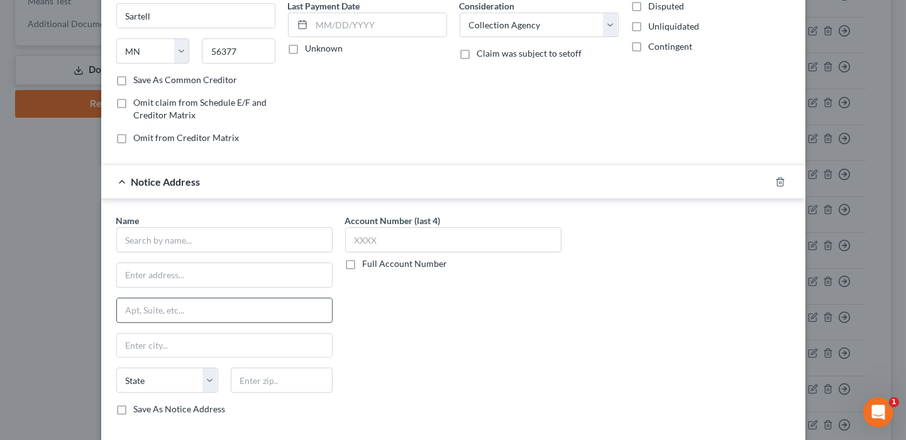
scroll to position [189, 0]
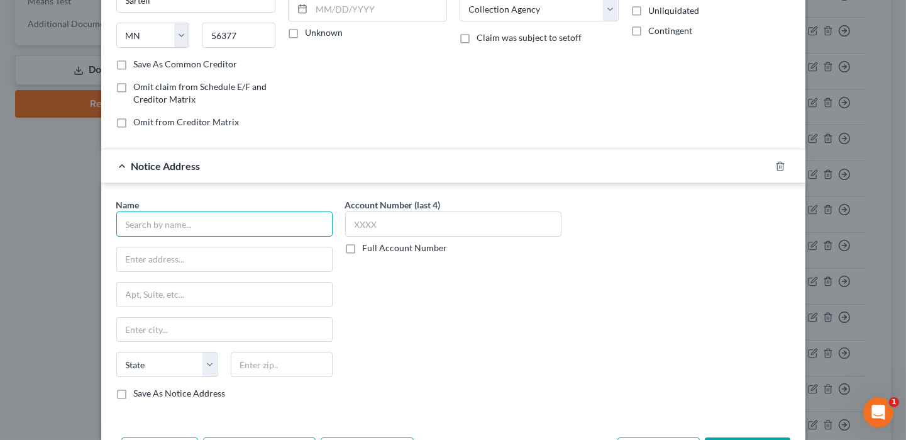
click at [196, 221] on input "text" at bounding box center [224, 223] width 216 height 25
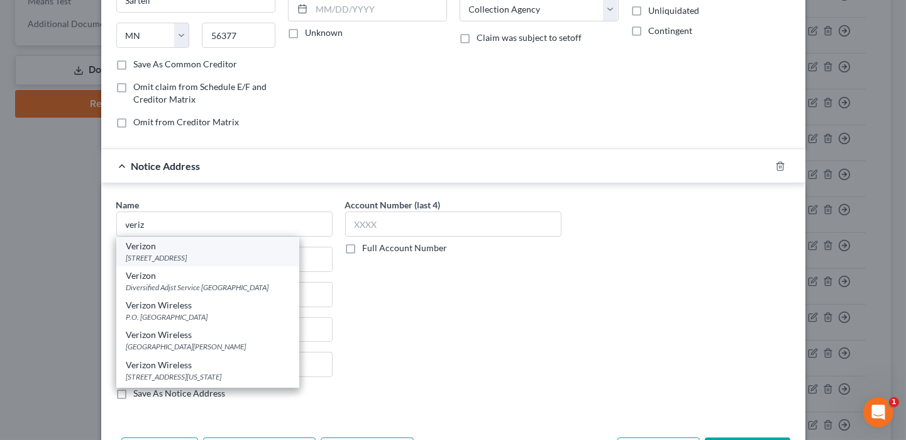
click at [166, 260] on div "[STREET_ADDRESS]" at bounding box center [207, 257] width 163 height 11
type input "Verizon"
type input "PO Box 15124"
type input "[GEOGRAPHIC_DATA]"
select select "35"
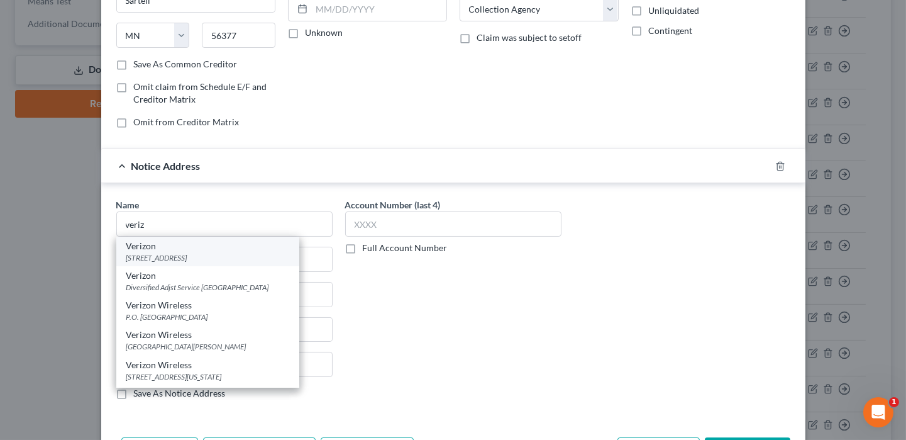
type input "12212"
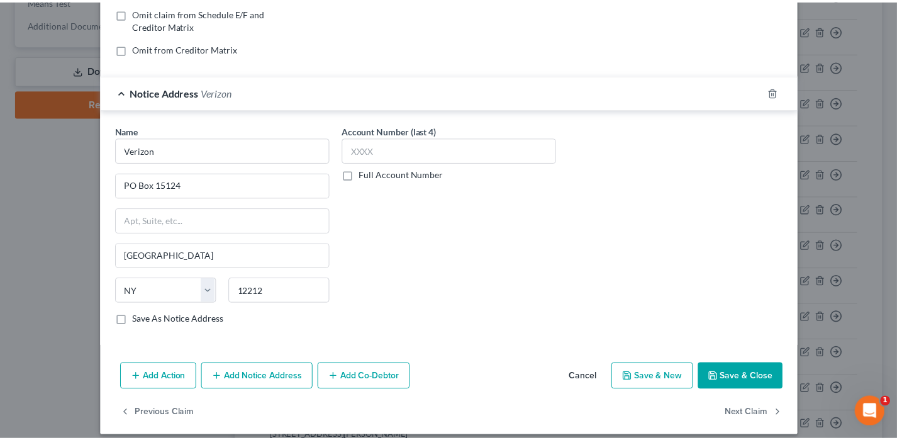
scroll to position [270, 0]
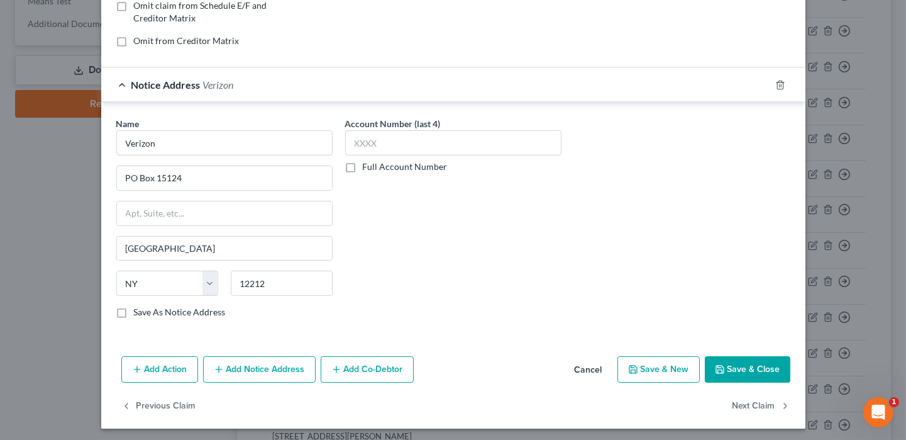
click at [726, 369] on button "Save & Close" at bounding box center [748, 369] width 86 height 26
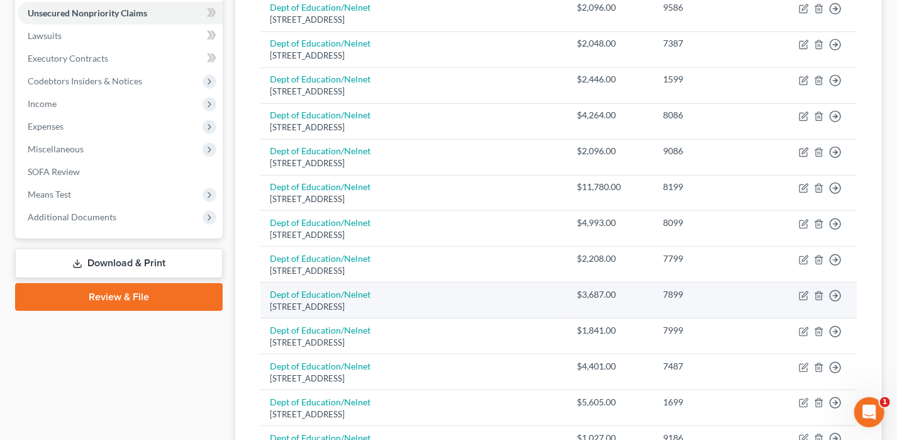
scroll to position [507, 0]
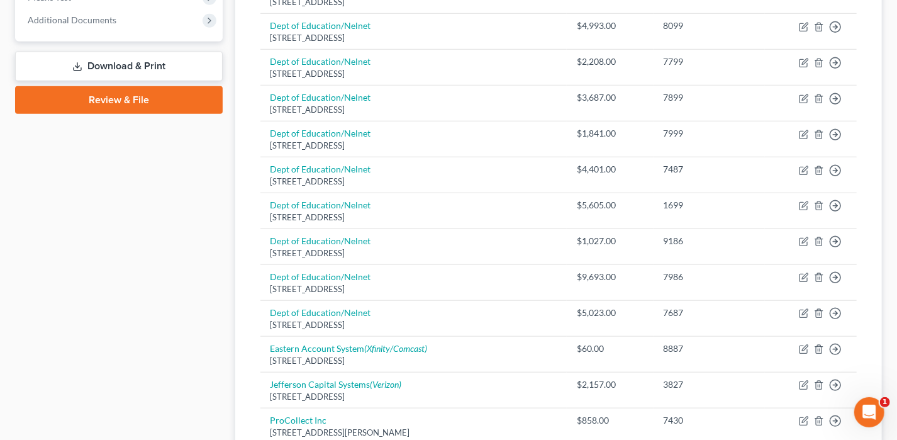
click at [99, 70] on link "Download & Print" at bounding box center [119, 67] width 208 height 30
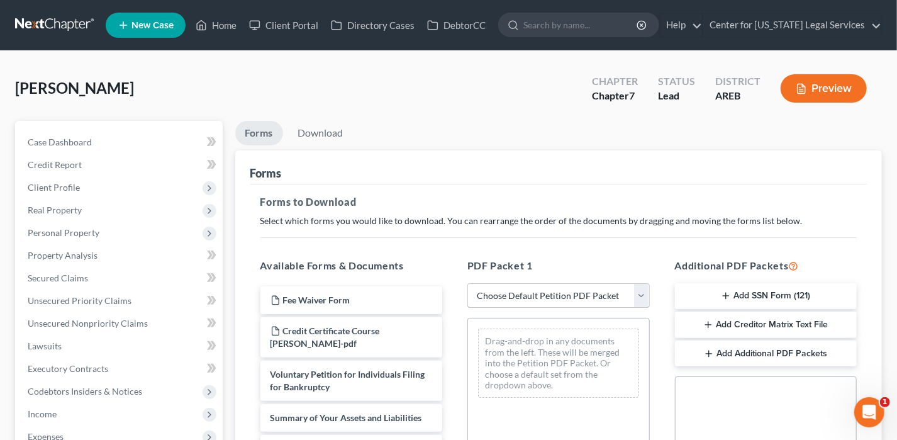
click at [494, 290] on select "Choose Default Petition PDF Packet Complete Bankruptcy Petition (all forms and …" at bounding box center [558, 295] width 182 height 25
select select "0"
click at [467, 283] on select "Choose Default Petition PDF Packet Complete Bankruptcy Petition (all forms and …" at bounding box center [558, 295] width 182 height 25
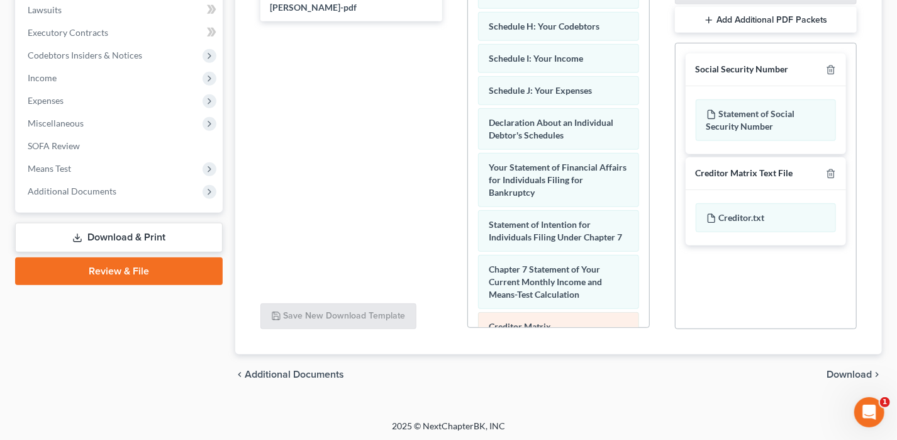
scroll to position [503, 0]
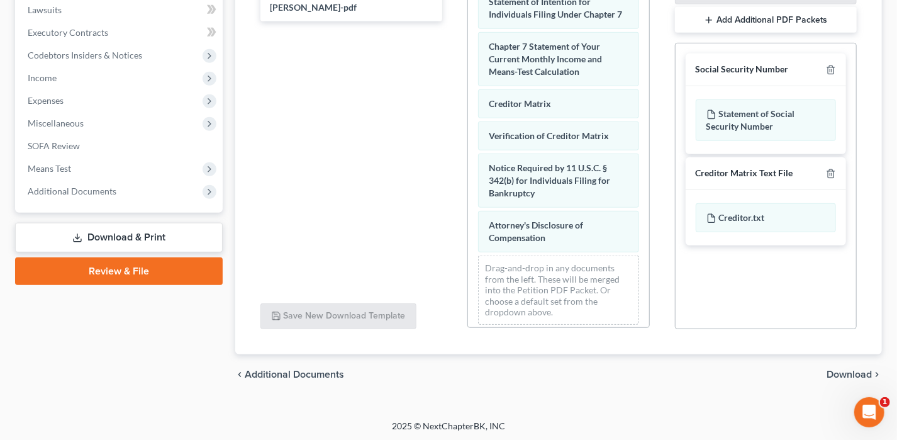
click at [842, 373] on span "Download" at bounding box center [848, 374] width 45 height 10
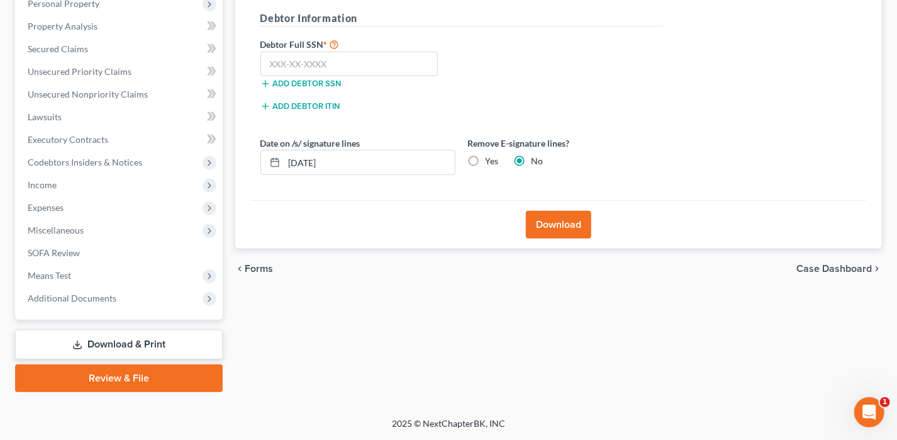
scroll to position [226, 0]
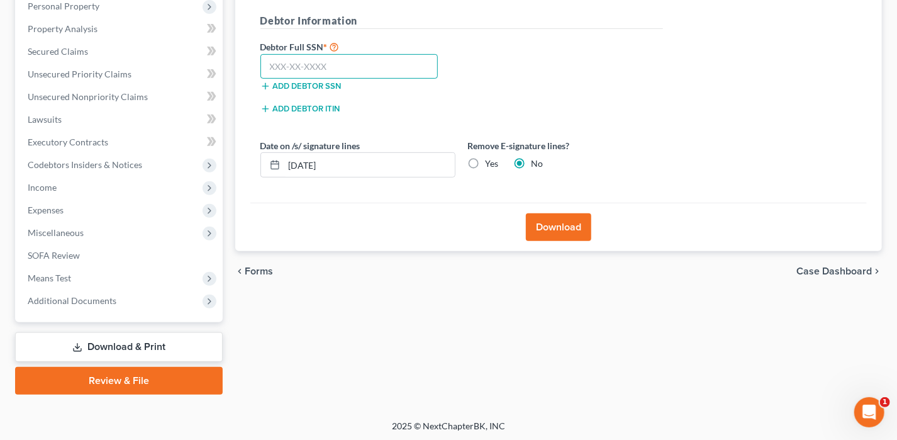
click at [277, 63] on input "text" at bounding box center [349, 66] width 178 height 25
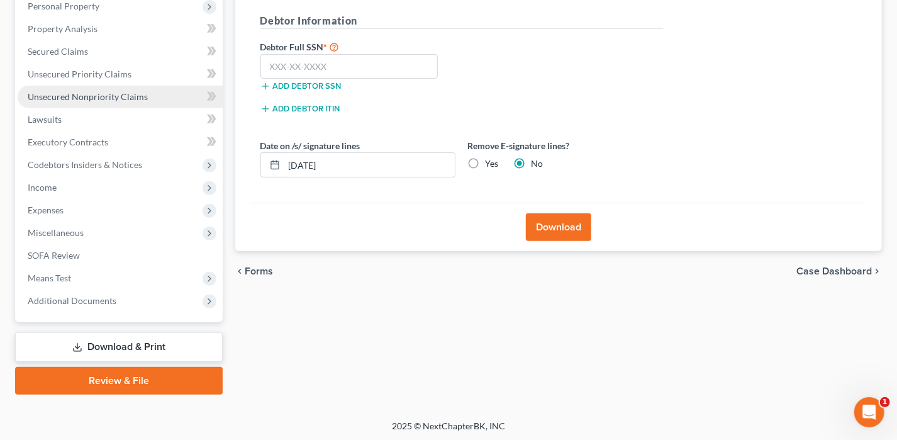
click at [92, 96] on span "Unsecured Nonpriority Claims" at bounding box center [88, 96] width 120 height 11
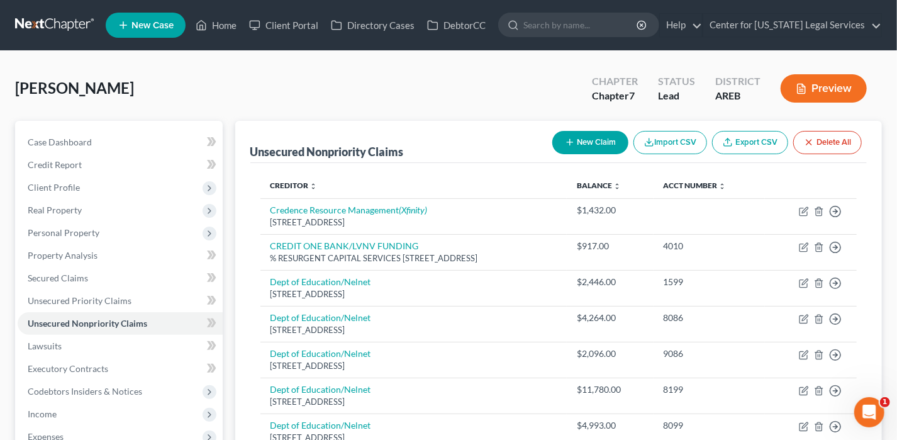
click at [565, 141] on icon "button" at bounding box center [570, 142] width 10 height 10
select select "0"
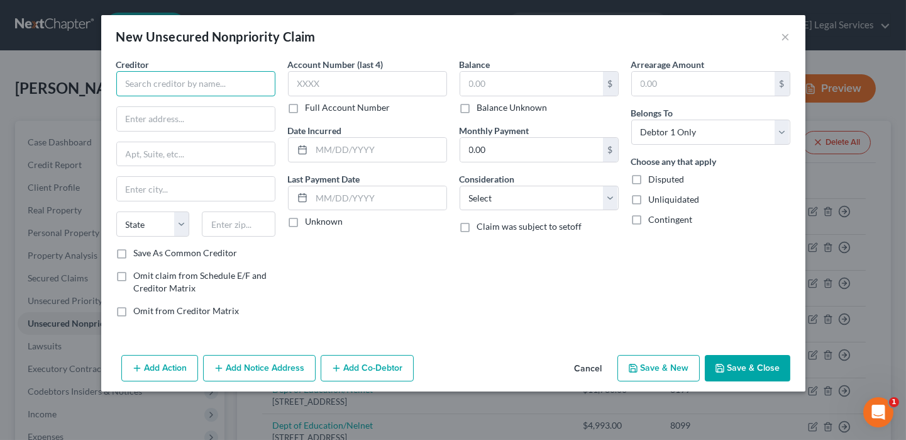
click at [172, 91] on input "text" at bounding box center [195, 83] width 159 height 25
type input "Champions Greens"
type input "[STREET_ADDRESS]"
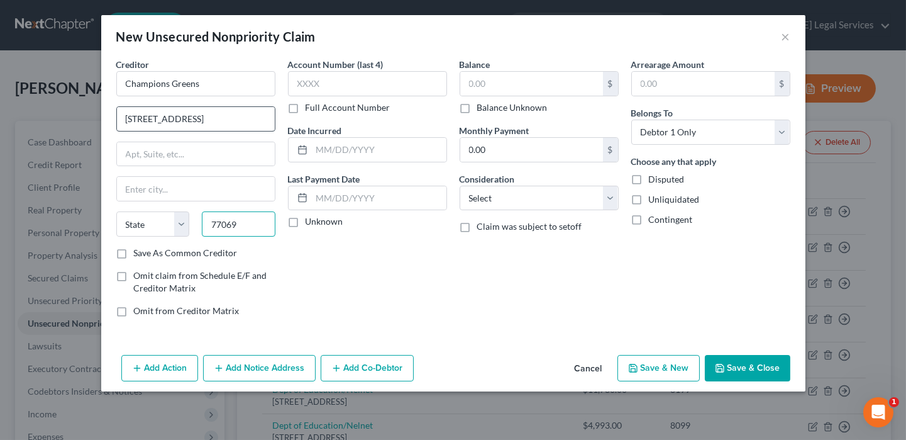
type input "77069"
type input "[GEOGRAPHIC_DATA]"
select select "45"
click at [477, 110] on label "Balance Unknown" at bounding box center [512, 107] width 70 height 13
click at [482, 109] on input "Balance Unknown" at bounding box center [486, 105] width 8 height 8
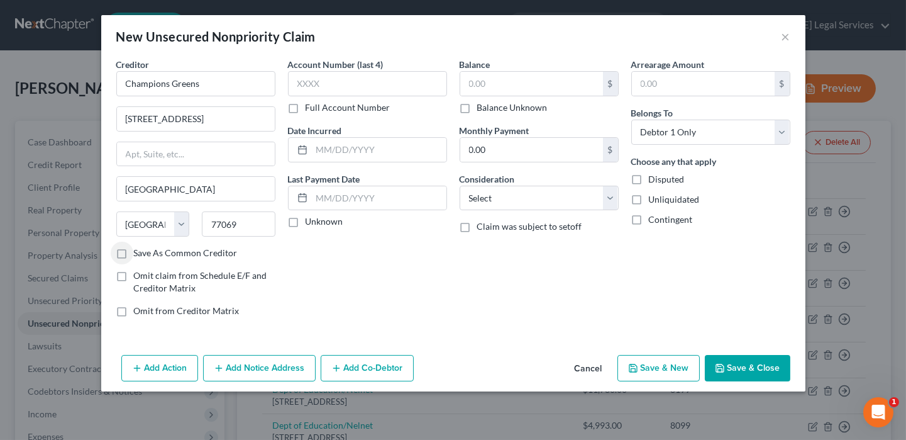
checkbox input "true"
type input "0.00"
click at [491, 201] on select "Select Cable / Satellite Services Collection Agency Credit Card Debt Debt Couns…" at bounding box center [539, 198] width 159 height 25
select select "14"
click at [460, 186] on select "Select Cable / Satellite Services Collection Agency Credit Card Debt Debt Couns…" at bounding box center [539, 198] width 159 height 25
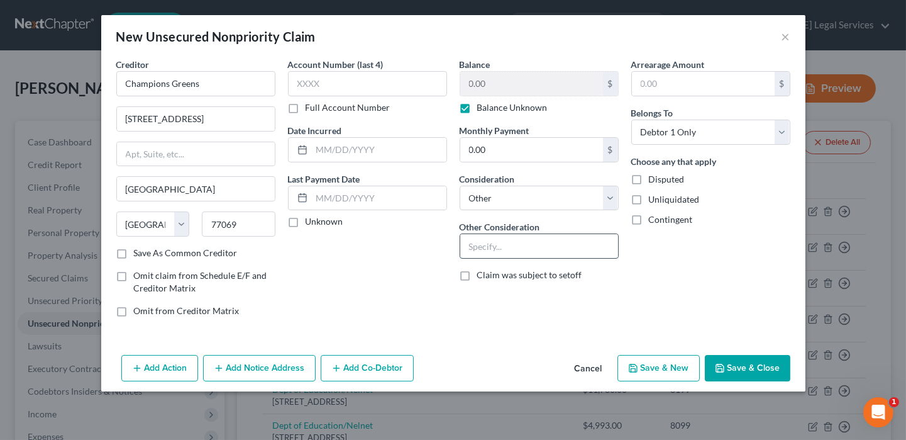
click at [541, 254] on input "text" at bounding box center [539, 246] width 158 height 24
type input "rent charges"
click at [724, 363] on icon "button" at bounding box center [720, 368] width 10 height 10
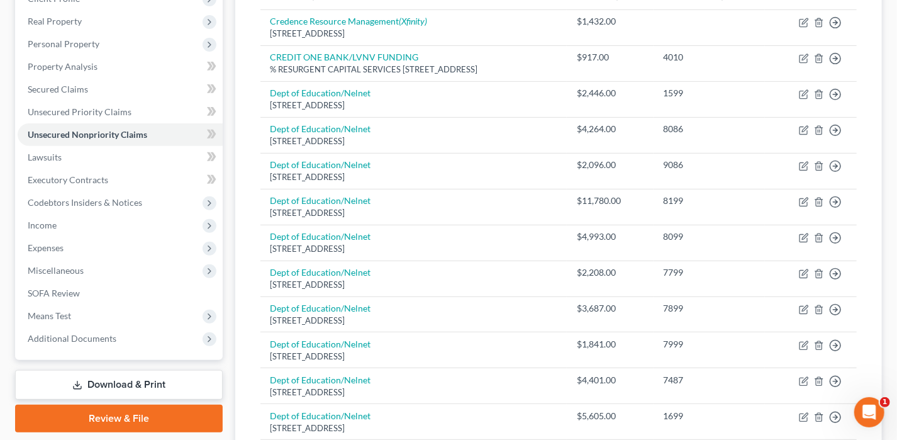
scroll to position [314, 0]
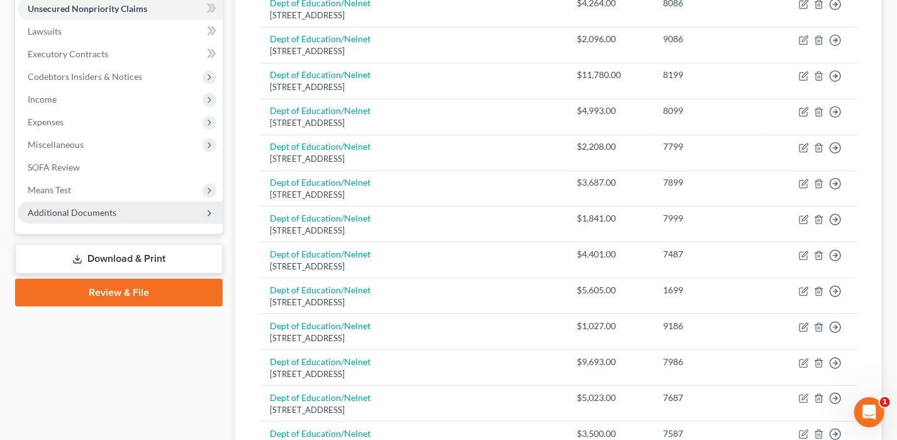
click at [99, 208] on span "Additional Documents" at bounding box center [72, 212] width 89 height 11
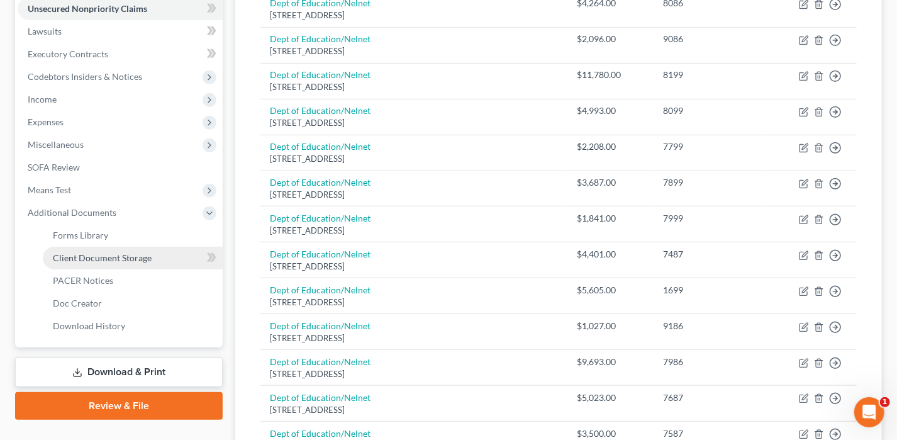
click at [116, 254] on span "Client Document Storage" at bounding box center [102, 257] width 99 height 11
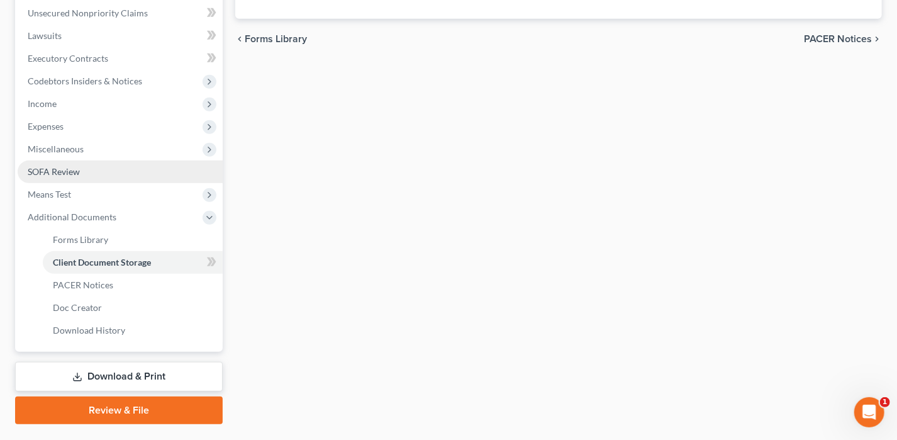
select select "0"
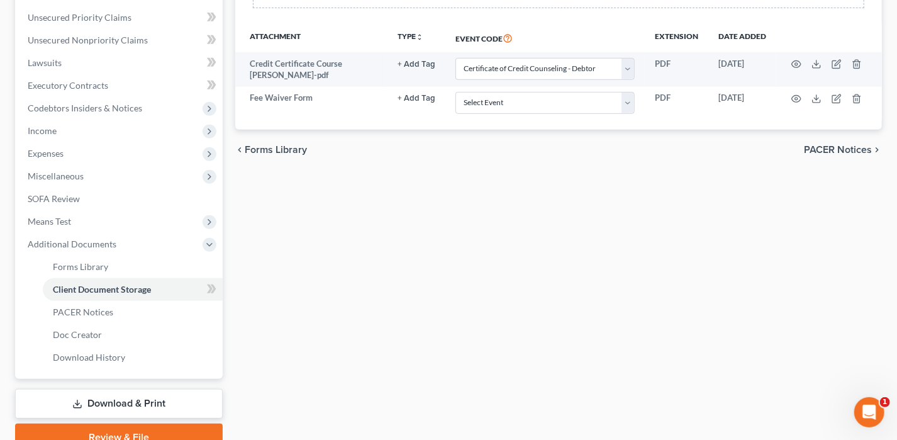
scroll to position [314, 0]
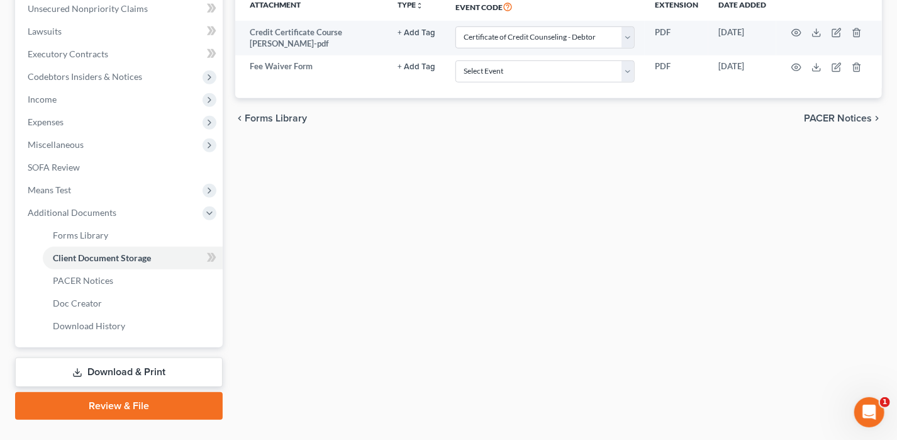
click at [84, 368] on link "Download & Print" at bounding box center [119, 372] width 208 height 30
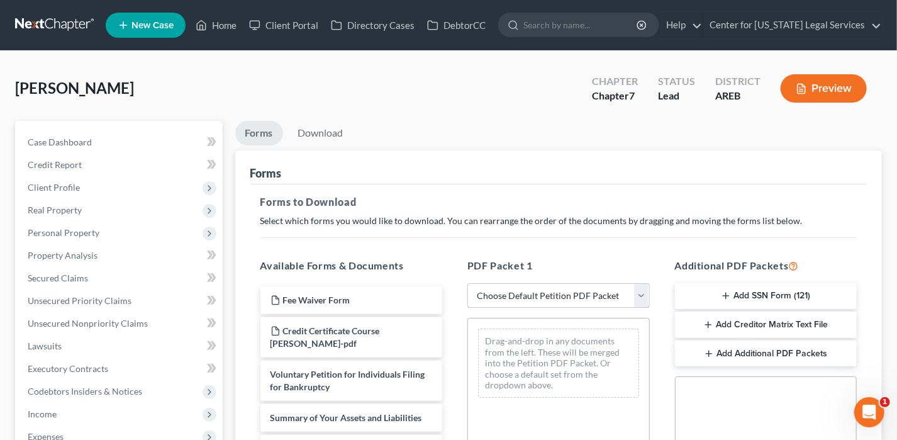
click at [533, 305] on select "Choose Default Petition PDF Packet Complete Bankruptcy Petition (all forms and …" at bounding box center [558, 295] width 182 height 25
select select "0"
click at [467, 283] on select "Choose Default Petition PDF Packet Complete Bankruptcy Petition (all forms and …" at bounding box center [558, 295] width 182 height 25
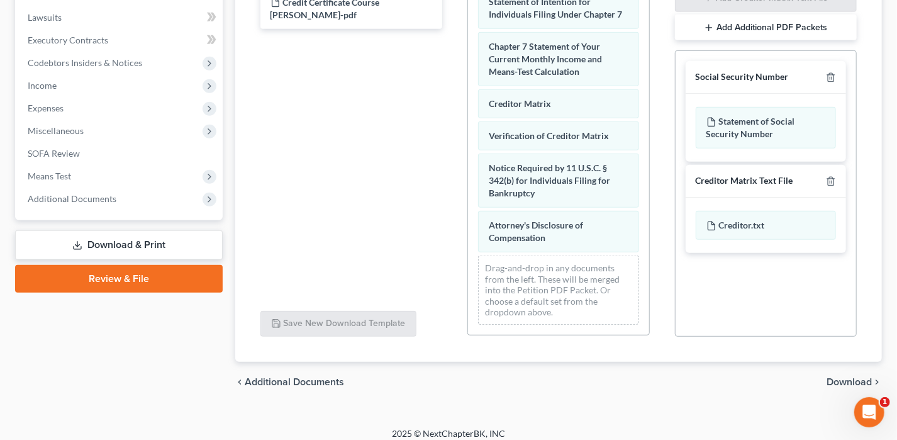
scroll to position [336, 0]
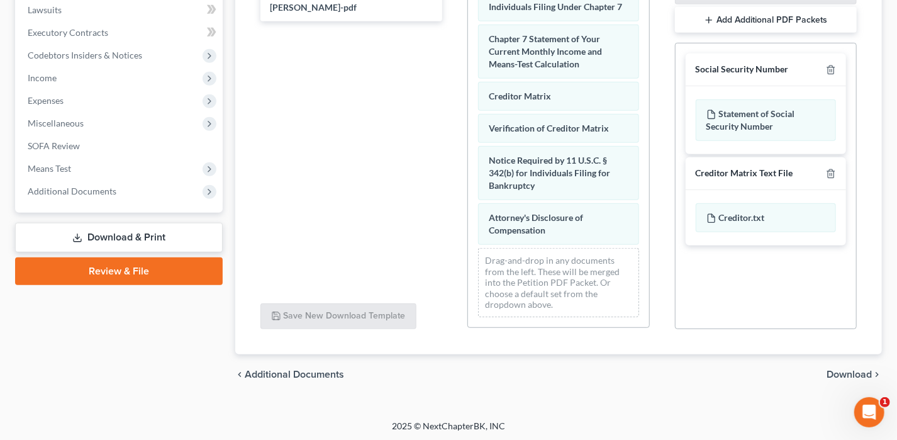
click at [837, 369] on span "Download" at bounding box center [848, 374] width 45 height 10
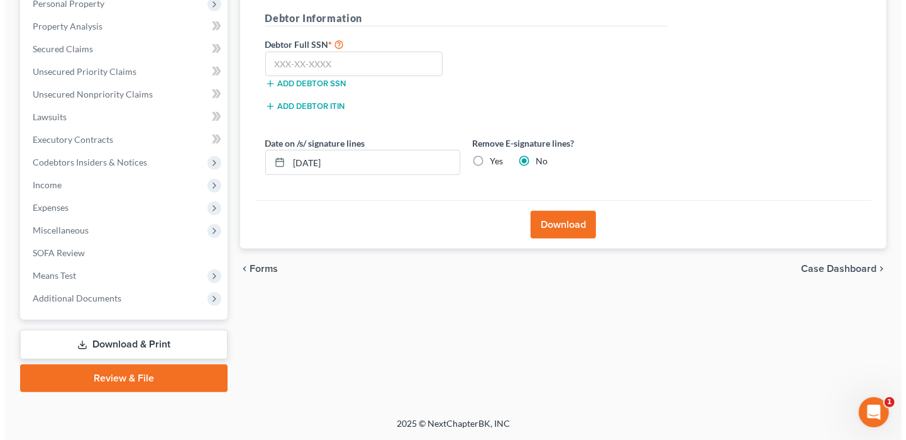
scroll to position [226, 0]
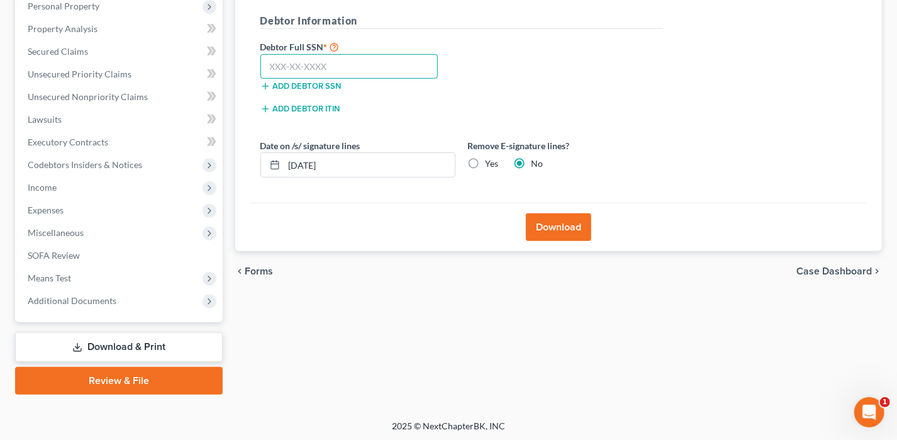
click at [298, 56] on input "text" at bounding box center [349, 66] width 178 height 25
type input "429-67-0184"
click at [557, 221] on button "Download" at bounding box center [558, 227] width 65 height 28
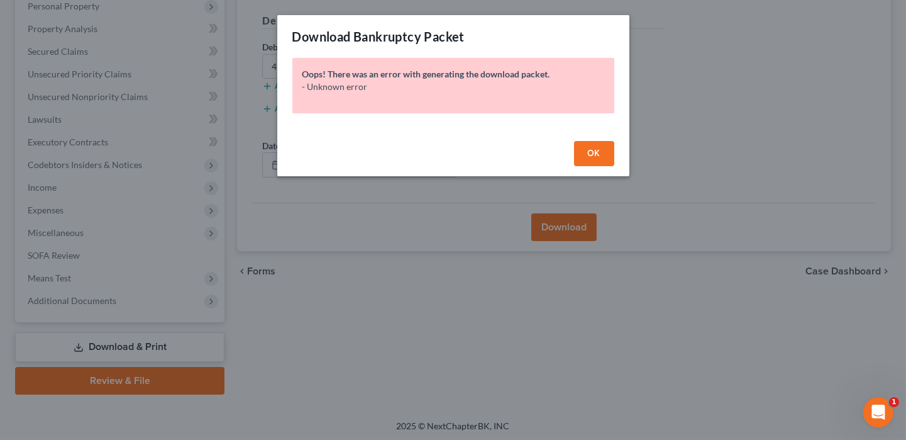
click at [604, 162] on button "OK" at bounding box center [594, 153] width 40 height 25
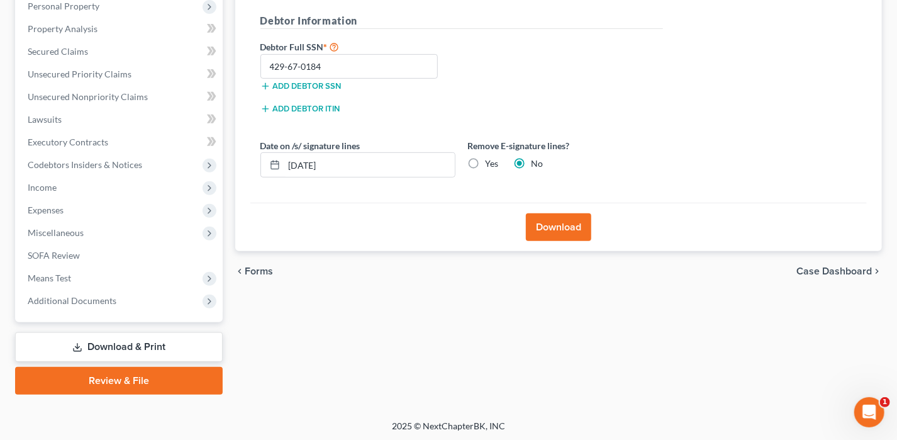
click at [567, 220] on button "Download" at bounding box center [558, 227] width 65 height 28
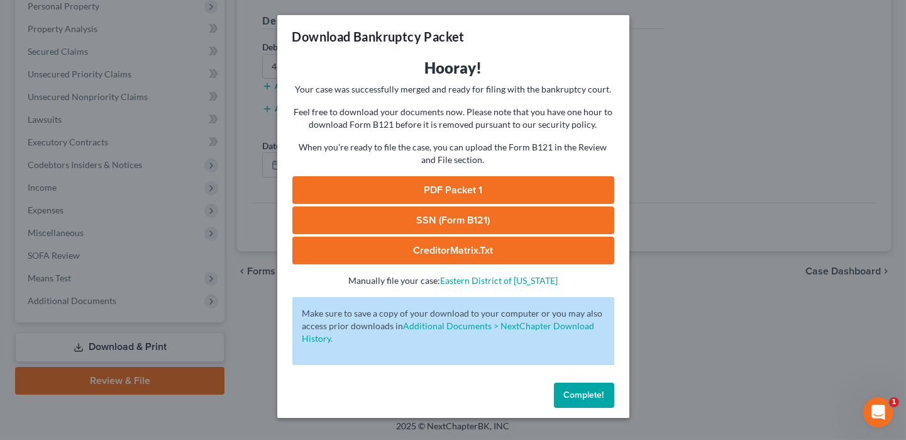
click at [464, 191] on link "PDF Packet 1" at bounding box center [453, 190] width 322 height 28
